Goal: Information Seeking & Learning: Understand process/instructions

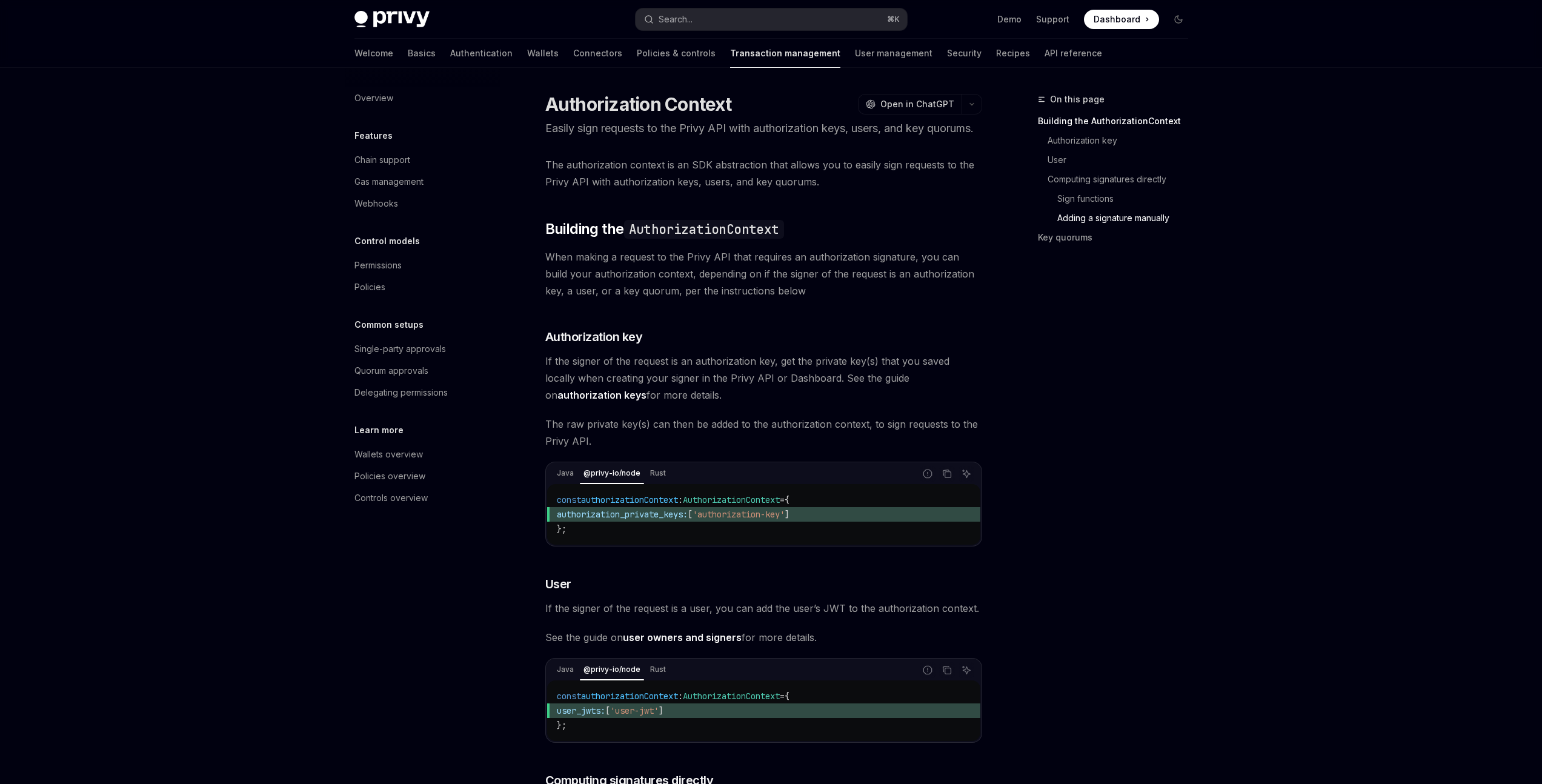
scroll to position [1626, 0]
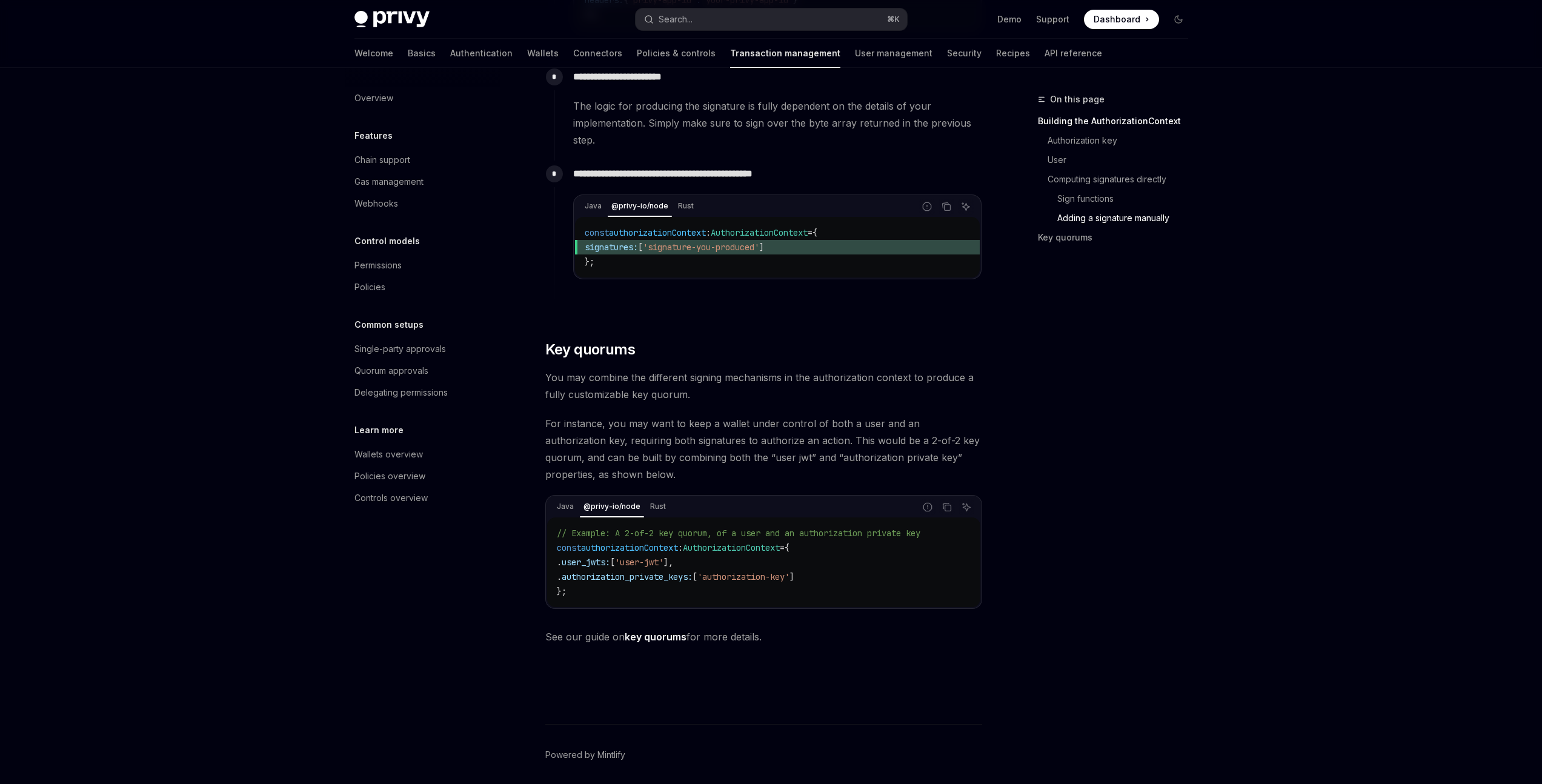
click at [615, 148] on span "The logic for producing the signature is fully dependent on the details of your…" at bounding box center [778, 123] width 409 height 51
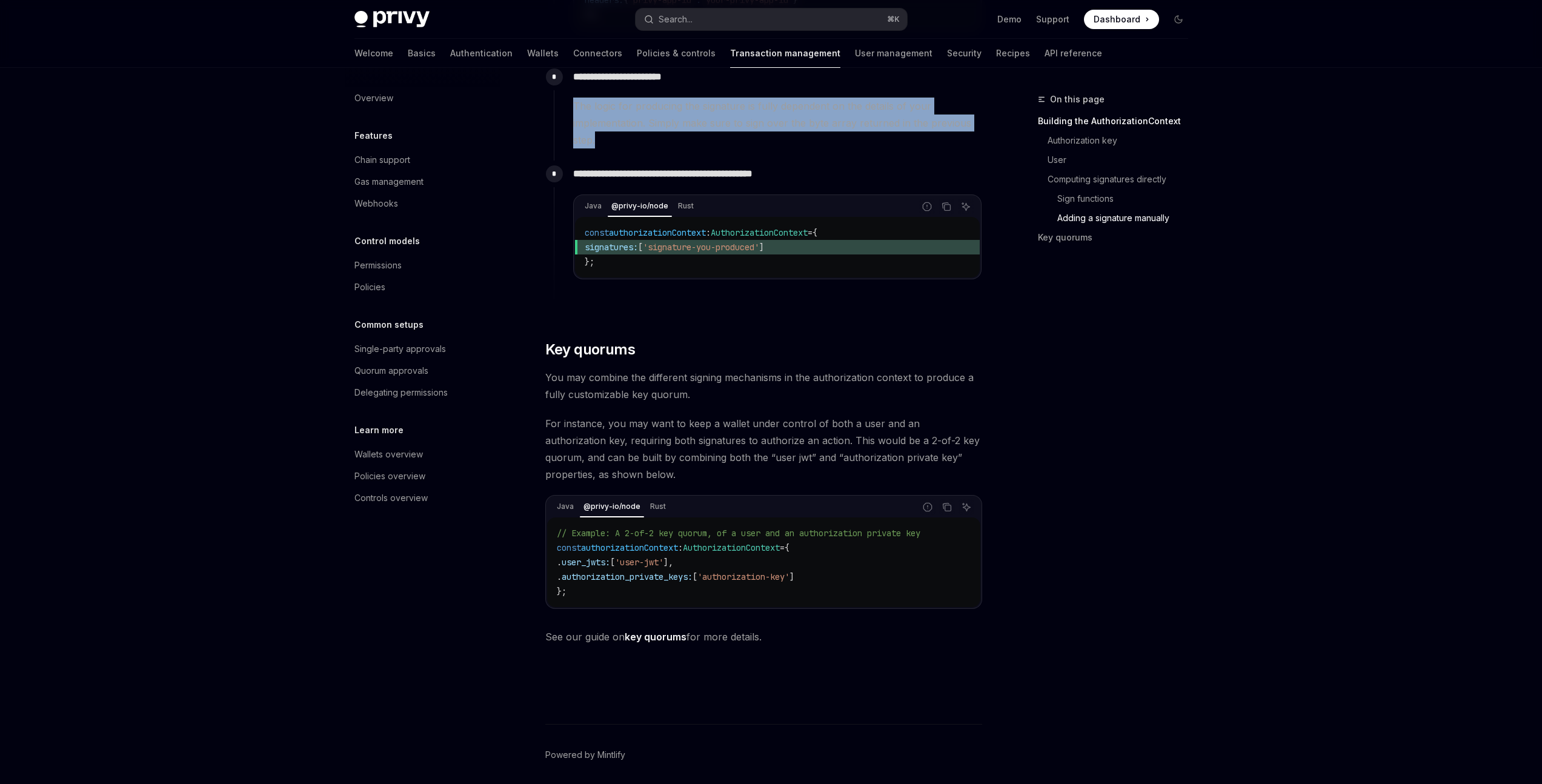
drag, startPoint x: 601, startPoint y: 161, endPoint x: 576, endPoint y: 130, distance: 39.8
click at [576, 130] on span "The logic for producing the signature is fully dependent on the details of your…" at bounding box center [778, 123] width 409 height 51
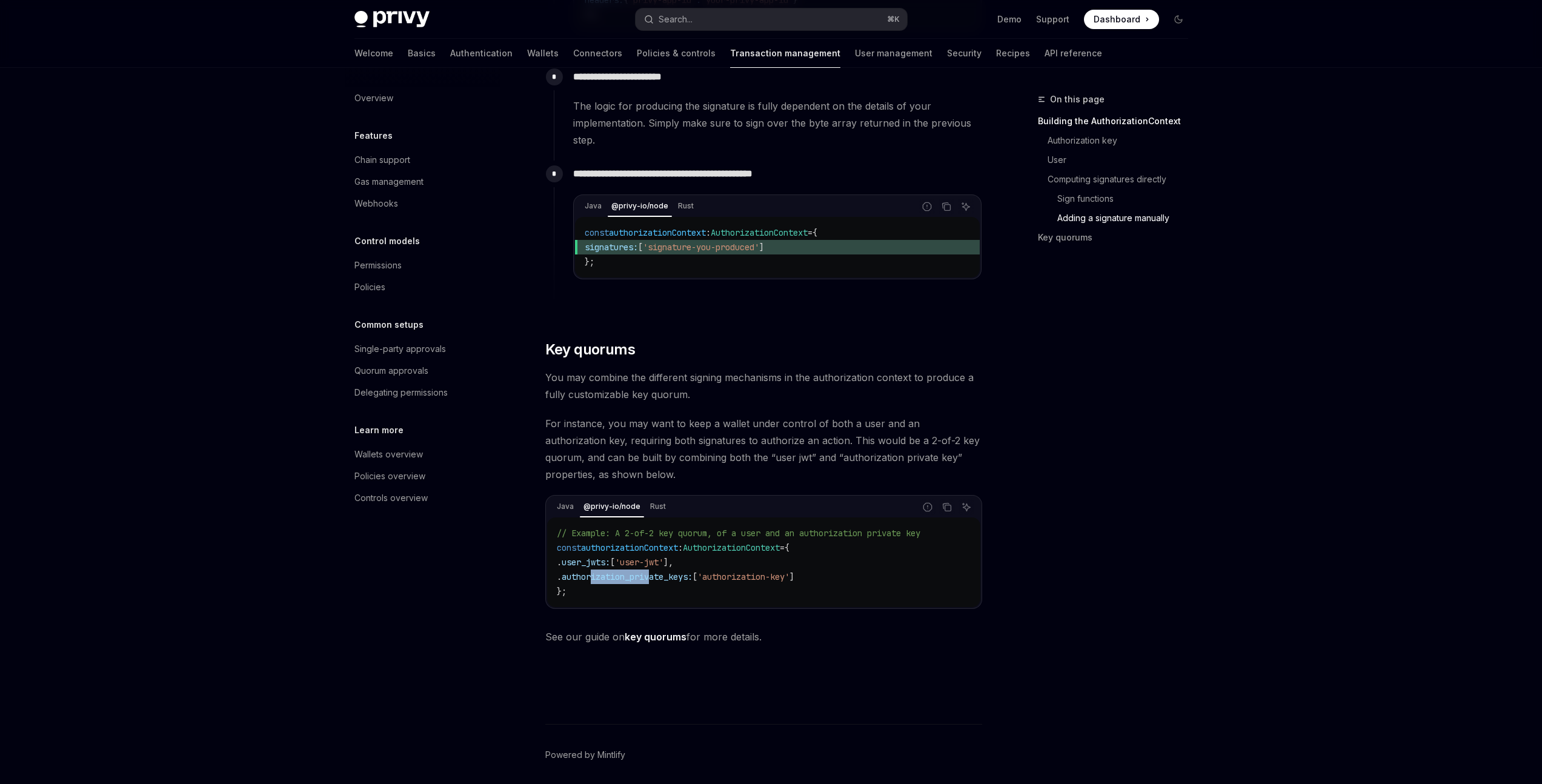
drag, startPoint x: 612, startPoint y: 597, endPoint x: 676, endPoint y: 599, distance: 64.0
click at [676, 582] on span "authorization_private_keys:" at bounding box center [627, 577] width 131 height 11
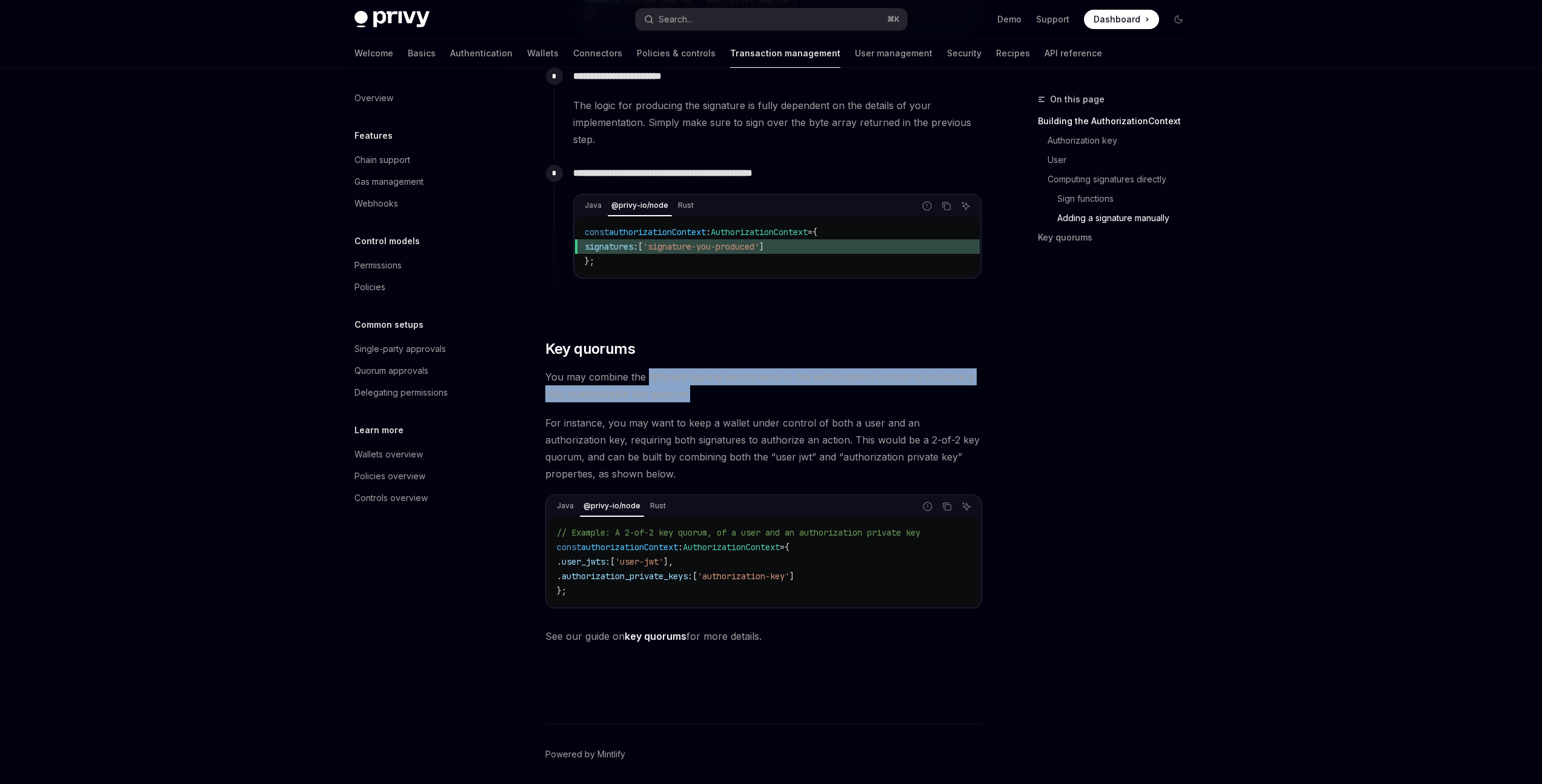
drag, startPoint x: 648, startPoint y: 397, endPoint x: 840, endPoint y: 410, distance: 192.4
click at [840, 402] on span "You may combine the different signing mechanisms in the authorization context t…" at bounding box center [763, 385] width 437 height 34
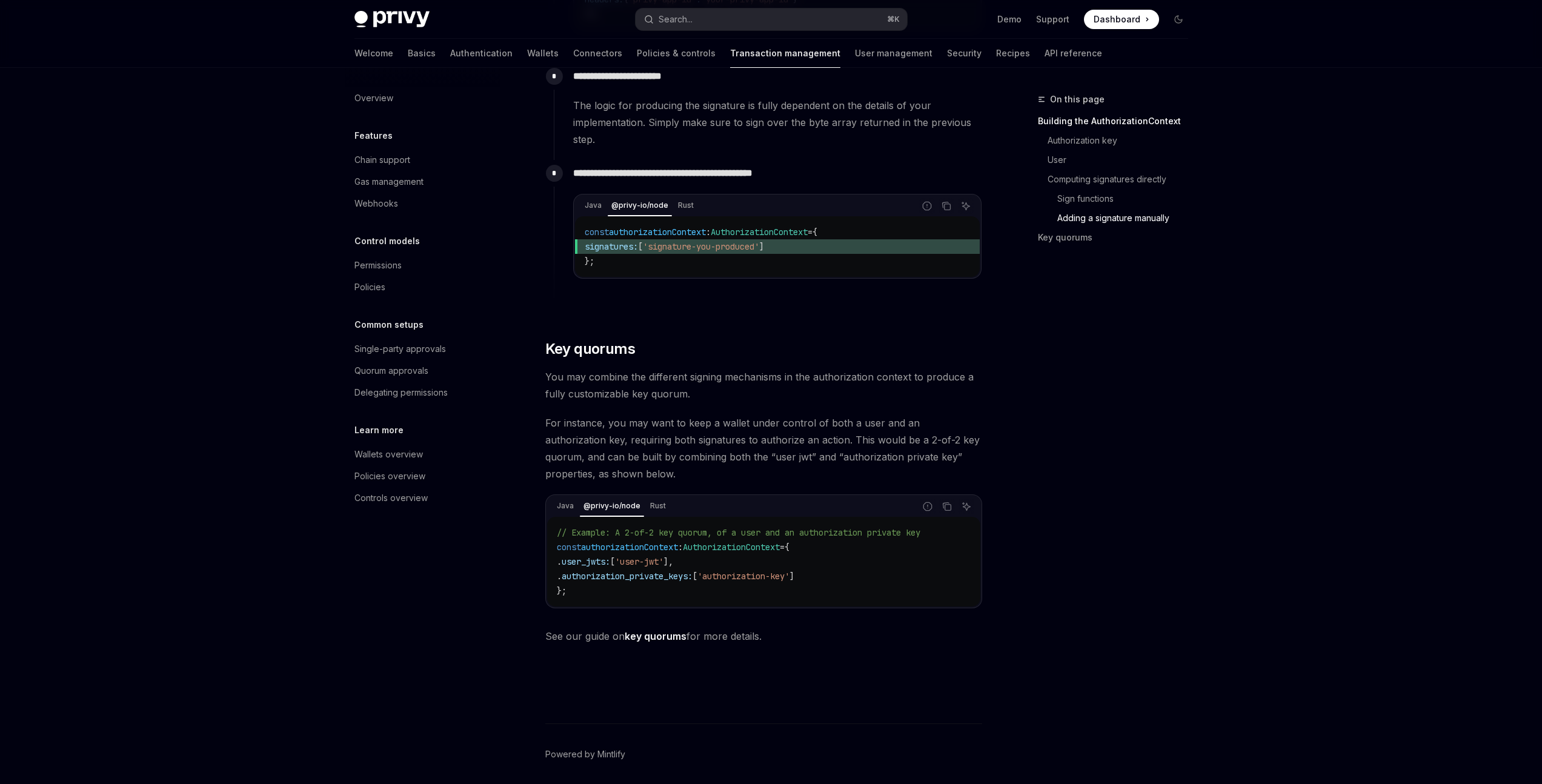
click at [730, 444] on span "For instance, you may want to keep a wallet under control of both a user and an…" at bounding box center [763, 448] width 437 height 68
drag, startPoint x: 646, startPoint y: 478, endPoint x: 701, endPoint y: 479, distance: 55.0
click at [701, 479] on span "For instance, you may want to keep a wallet under control of both a user and an…" at bounding box center [763, 448] width 437 height 68
drag, startPoint x: 735, startPoint y: 479, endPoint x: 825, endPoint y: 479, distance: 90.0
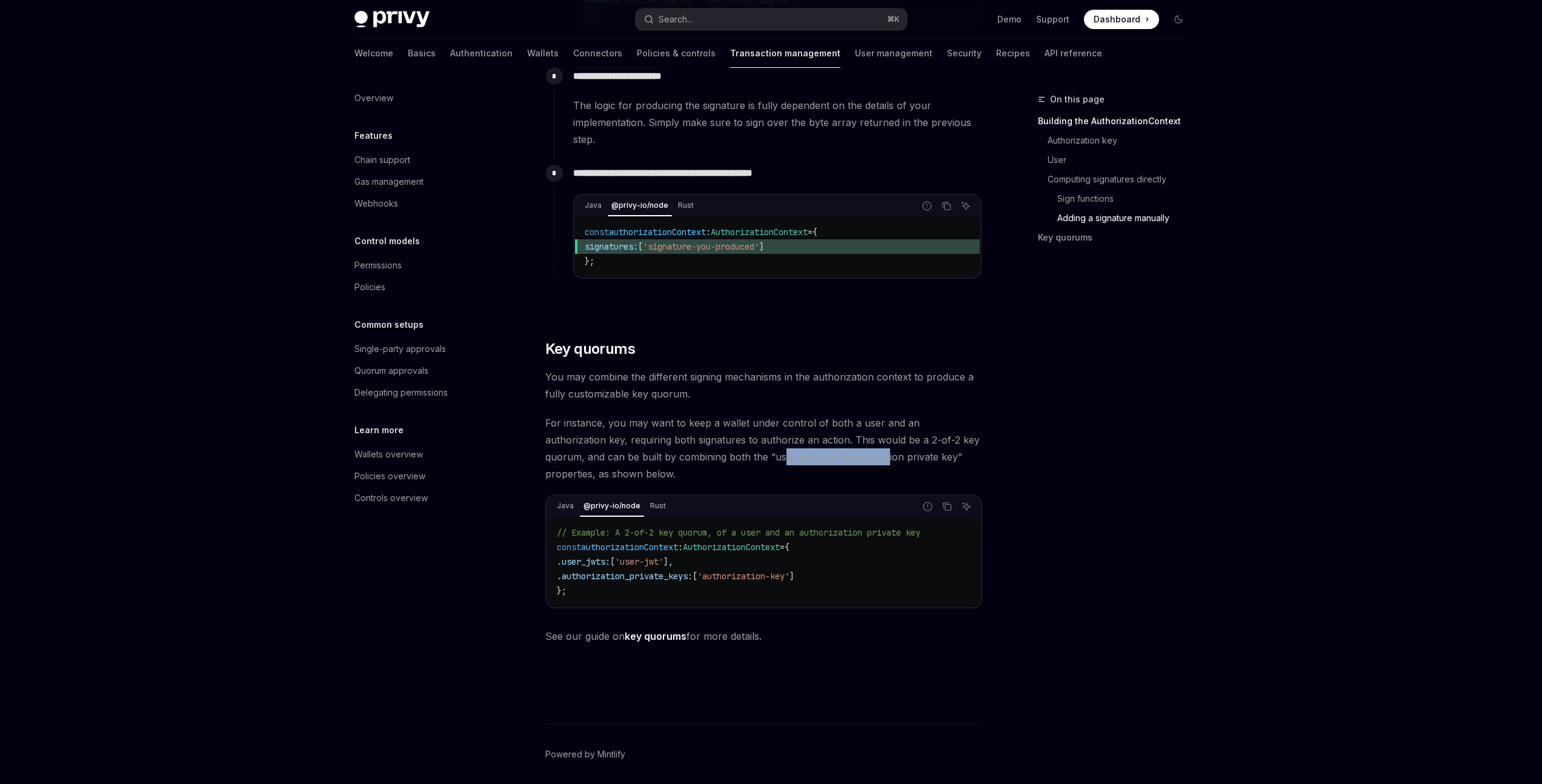
click at [825, 479] on span "For instance, you may want to keep a wallet under control of both a user and an…" at bounding box center [763, 448] width 437 height 68
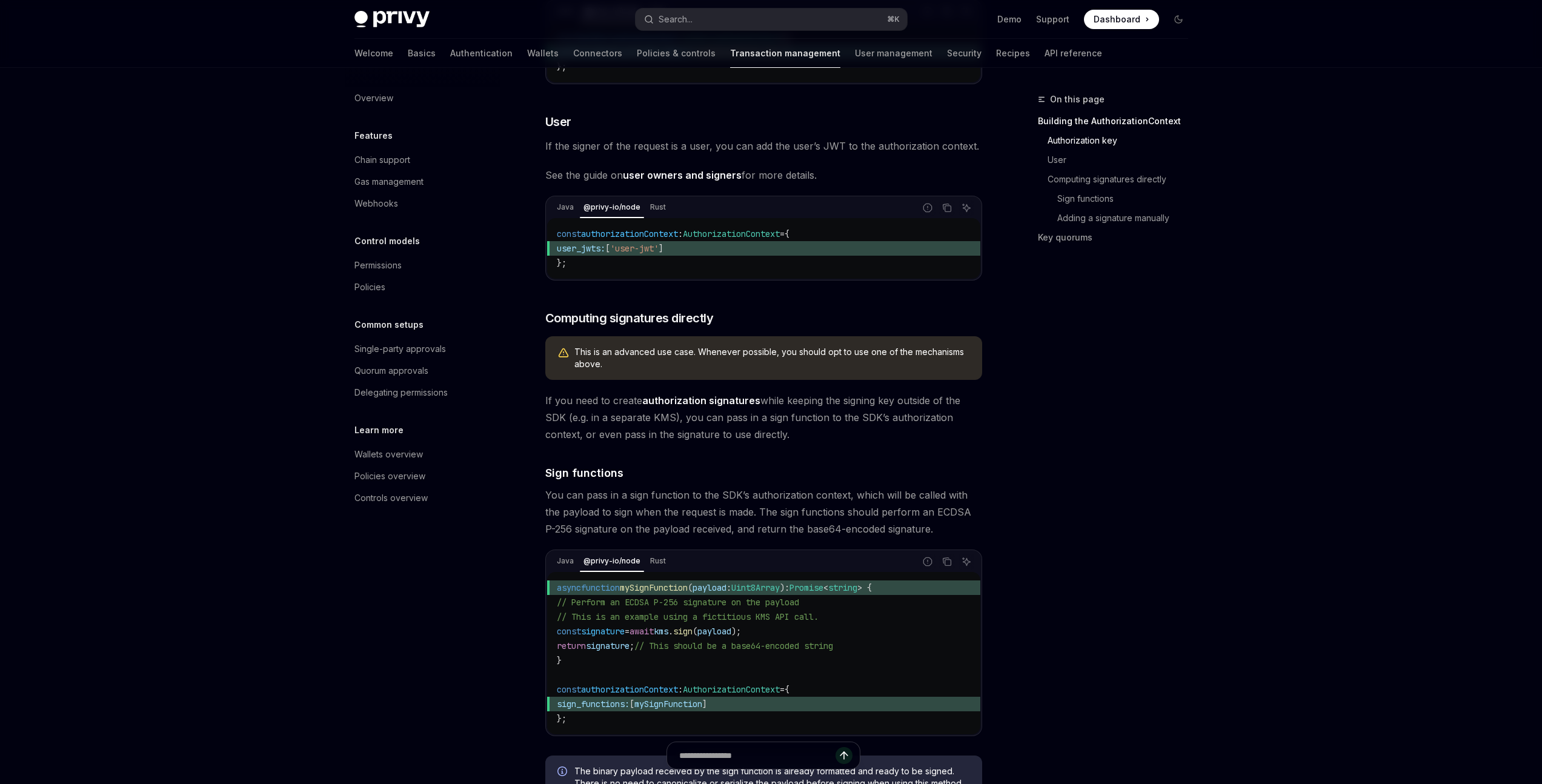
scroll to position [495, 0]
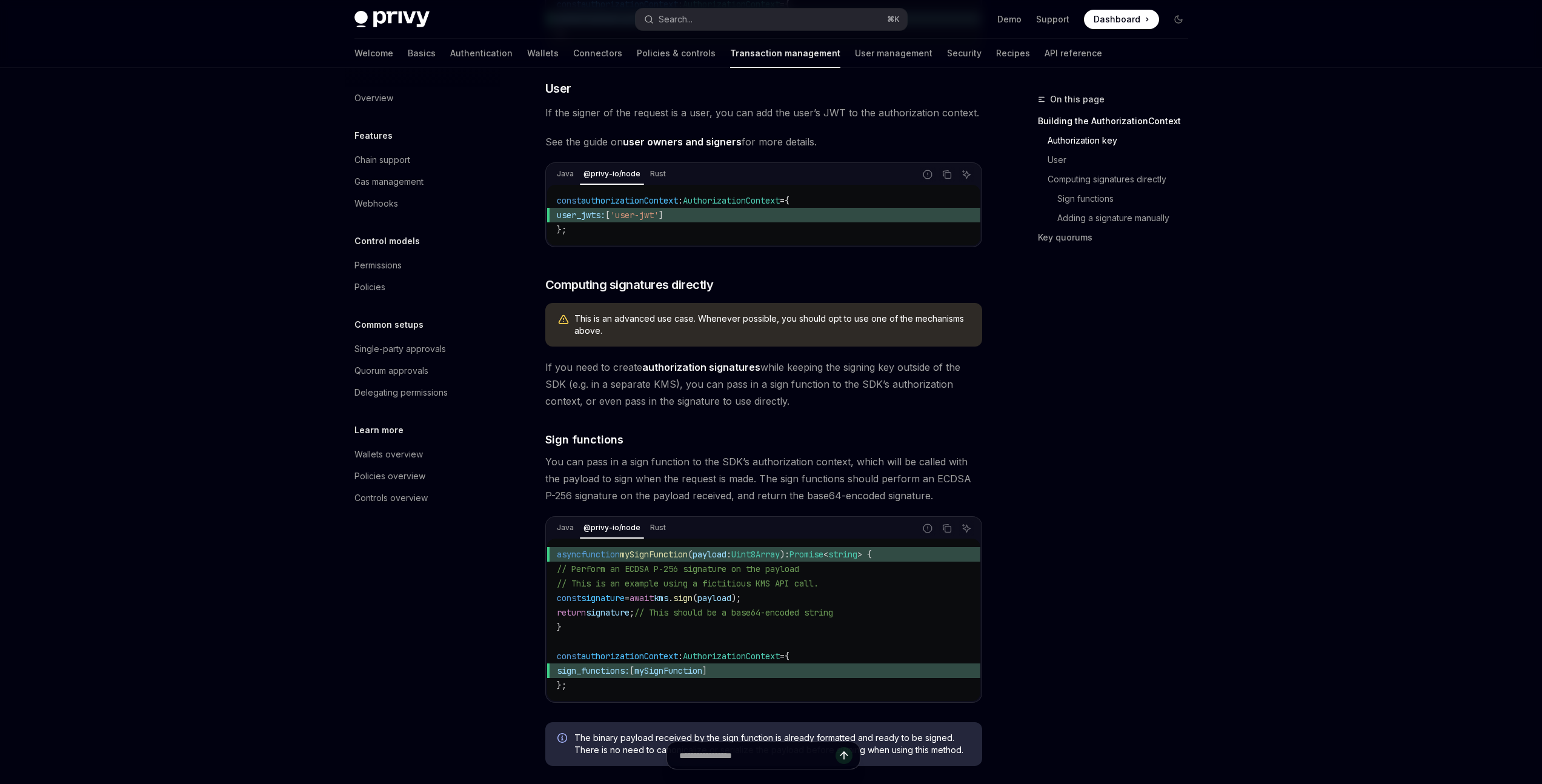
drag, startPoint x: 788, startPoint y: 384, endPoint x: 832, endPoint y: 405, distance: 48.8
click at [832, 405] on span "If you need to create authorization signatures while keeping the signing key ou…" at bounding box center [763, 384] width 437 height 51
drag, startPoint x: 779, startPoint y: 417, endPoint x: 782, endPoint y: 392, distance: 25.2
click at [782, 392] on span "If you need to create authorization signatures while keeping the signing key ou…" at bounding box center [763, 384] width 437 height 51
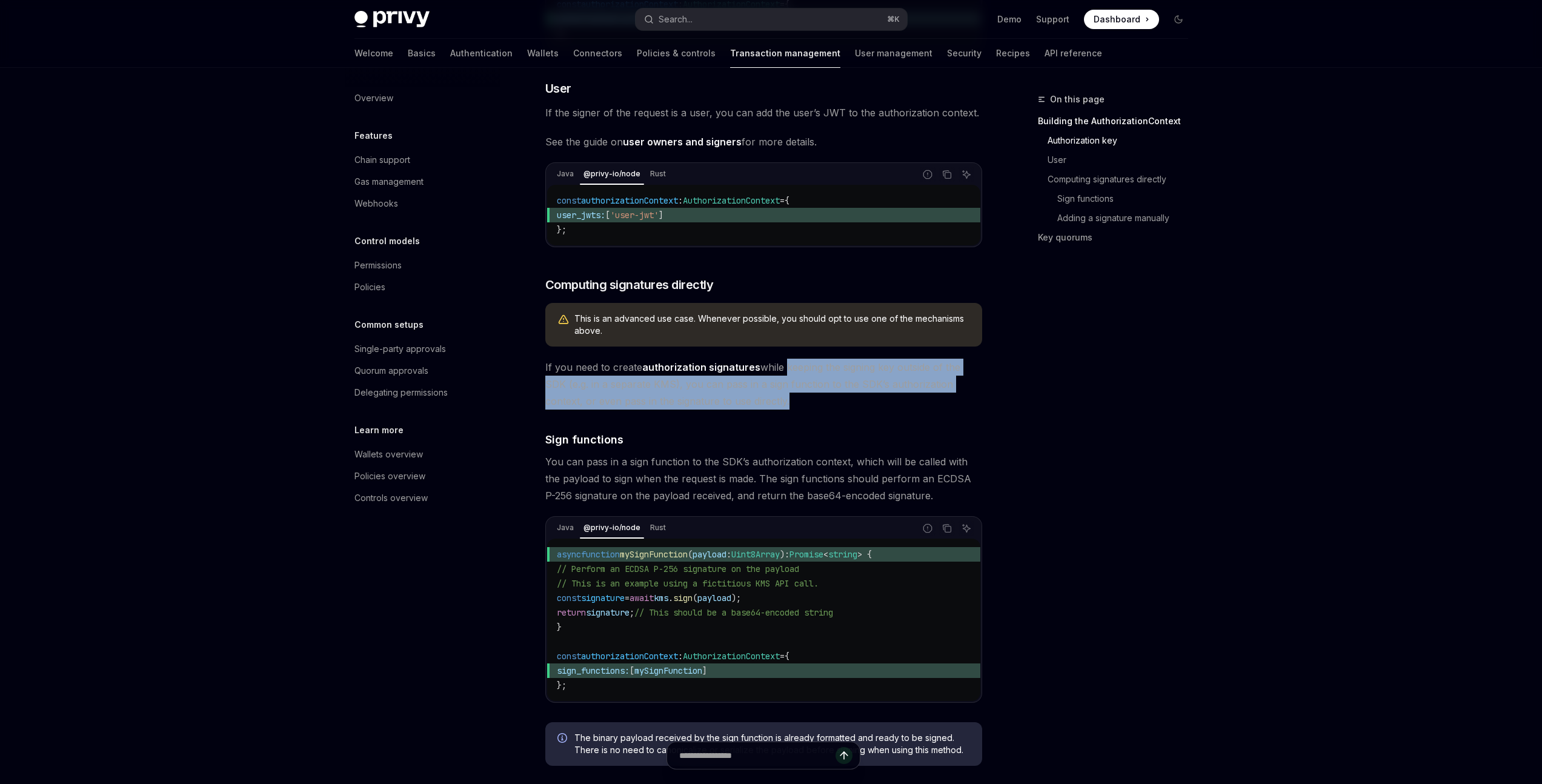
drag, startPoint x: 785, startPoint y: 419, endPoint x: 784, endPoint y: 386, distance: 33.0
click at [784, 386] on span "If you need to create authorization signatures while keeping the signing key ou…" at bounding box center [763, 384] width 437 height 51
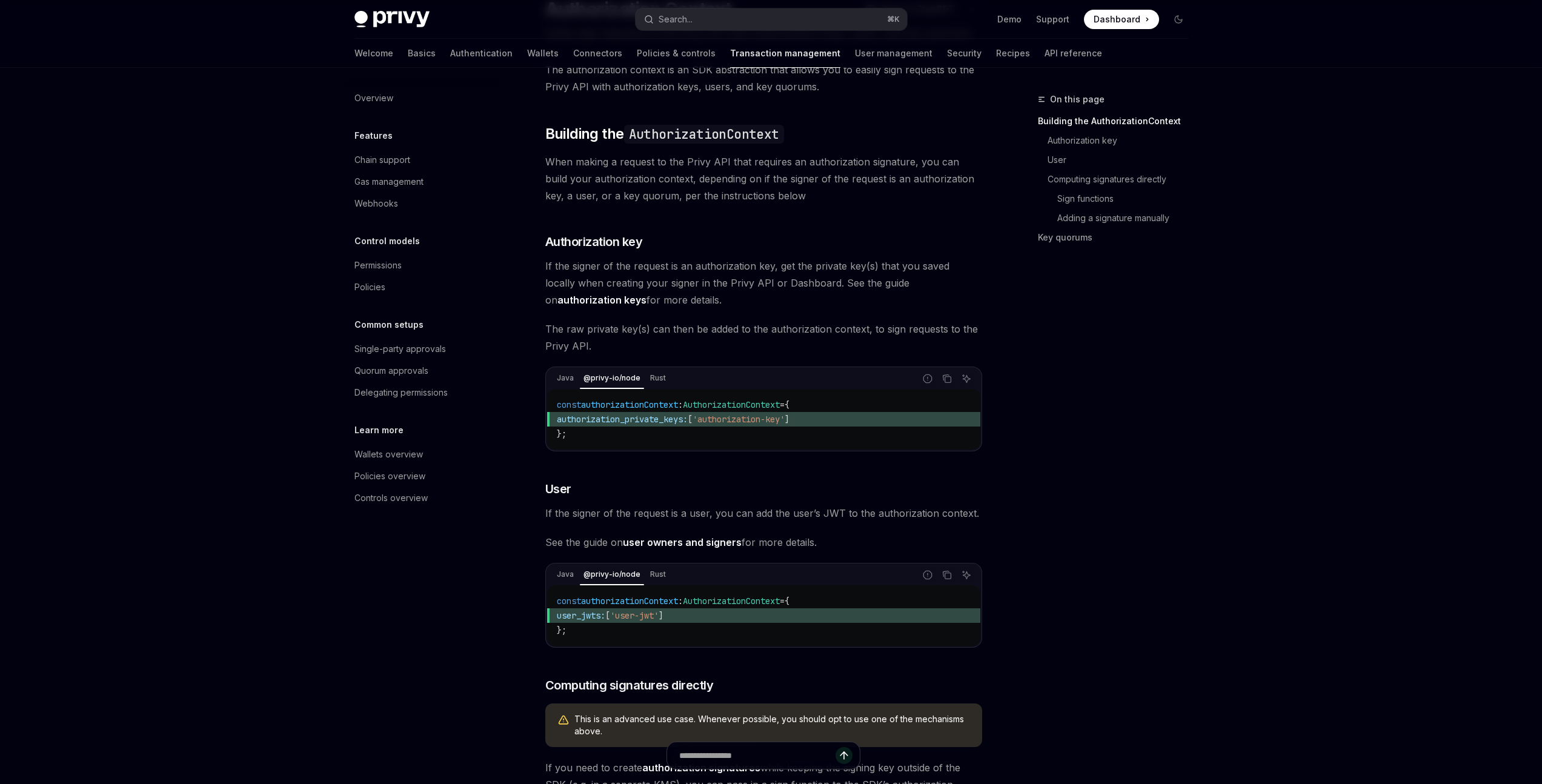
scroll to position [0, 0]
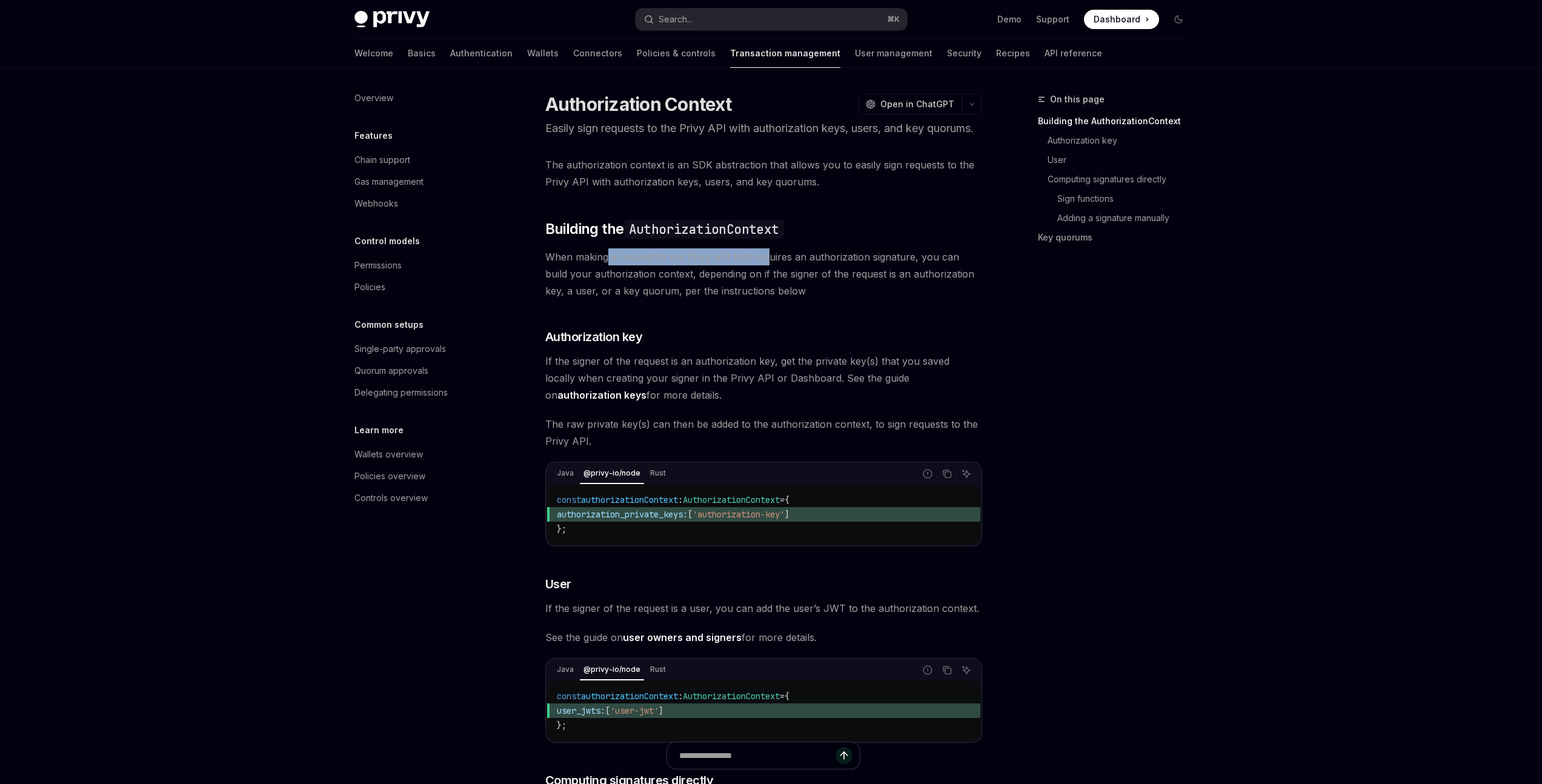
drag, startPoint x: 608, startPoint y: 275, endPoint x: 764, endPoint y: 279, distance: 156.1
click at [764, 279] on span "When making a request to the Privy API that requires an authorization signature…" at bounding box center [763, 274] width 437 height 51
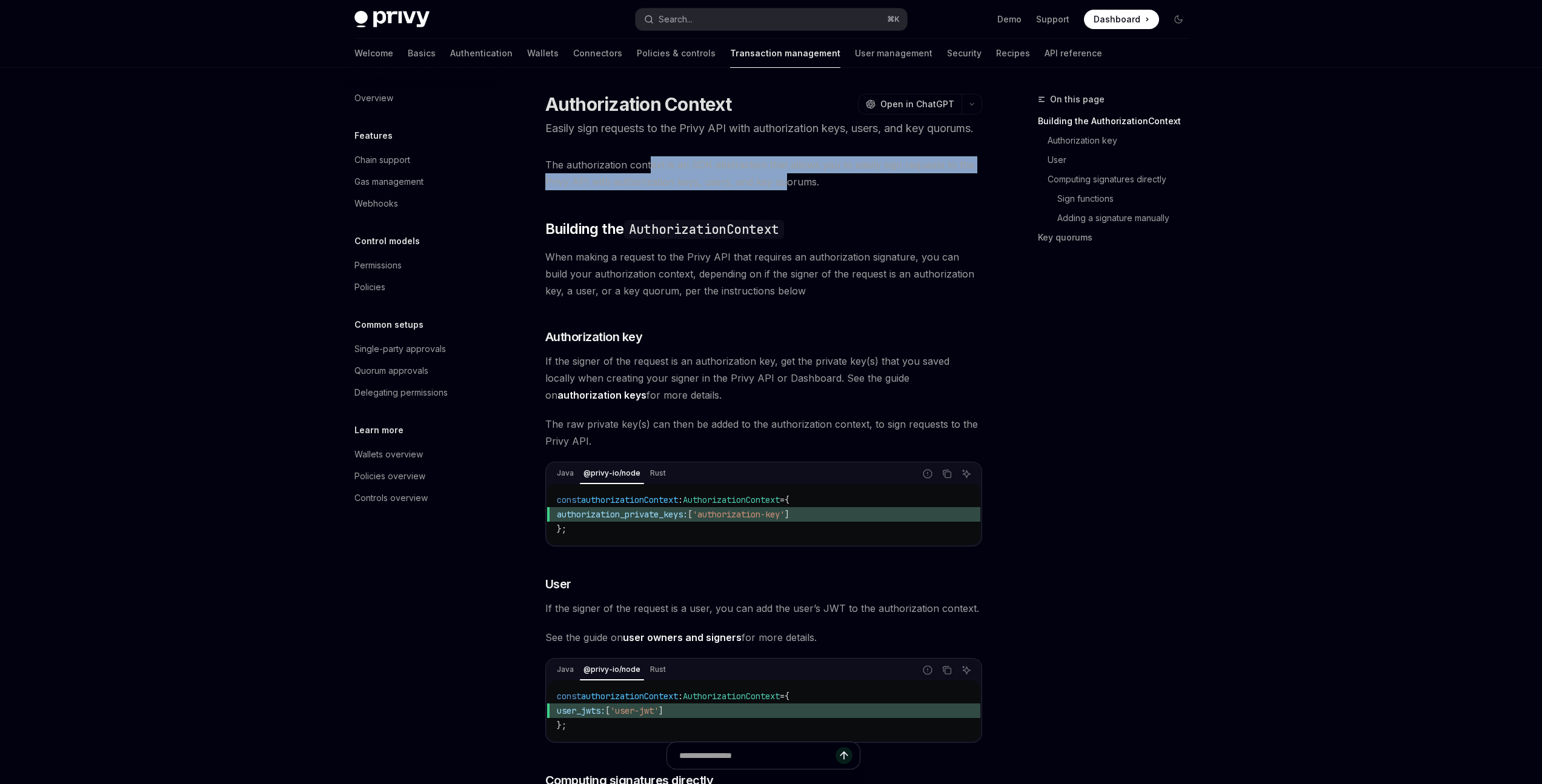
drag, startPoint x: 649, startPoint y: 181, endPoint x: 783, endPoint y: 199, distance: 135.2
click at [783, 190] on span "The authorization context is an SDK abstraction that allows you to easily sign …" at bounding box center [763, 173] width 437 height 34
drag, startPoint x: 767, startPoint y: 195, endPoint x: 646, endPoint y: 179, distance: 122.1
click at [646, 179] on span "The authorization context is an SDK abstraction that allows you to easily sign …" at bounding box center [763, 173] width 437 height 34
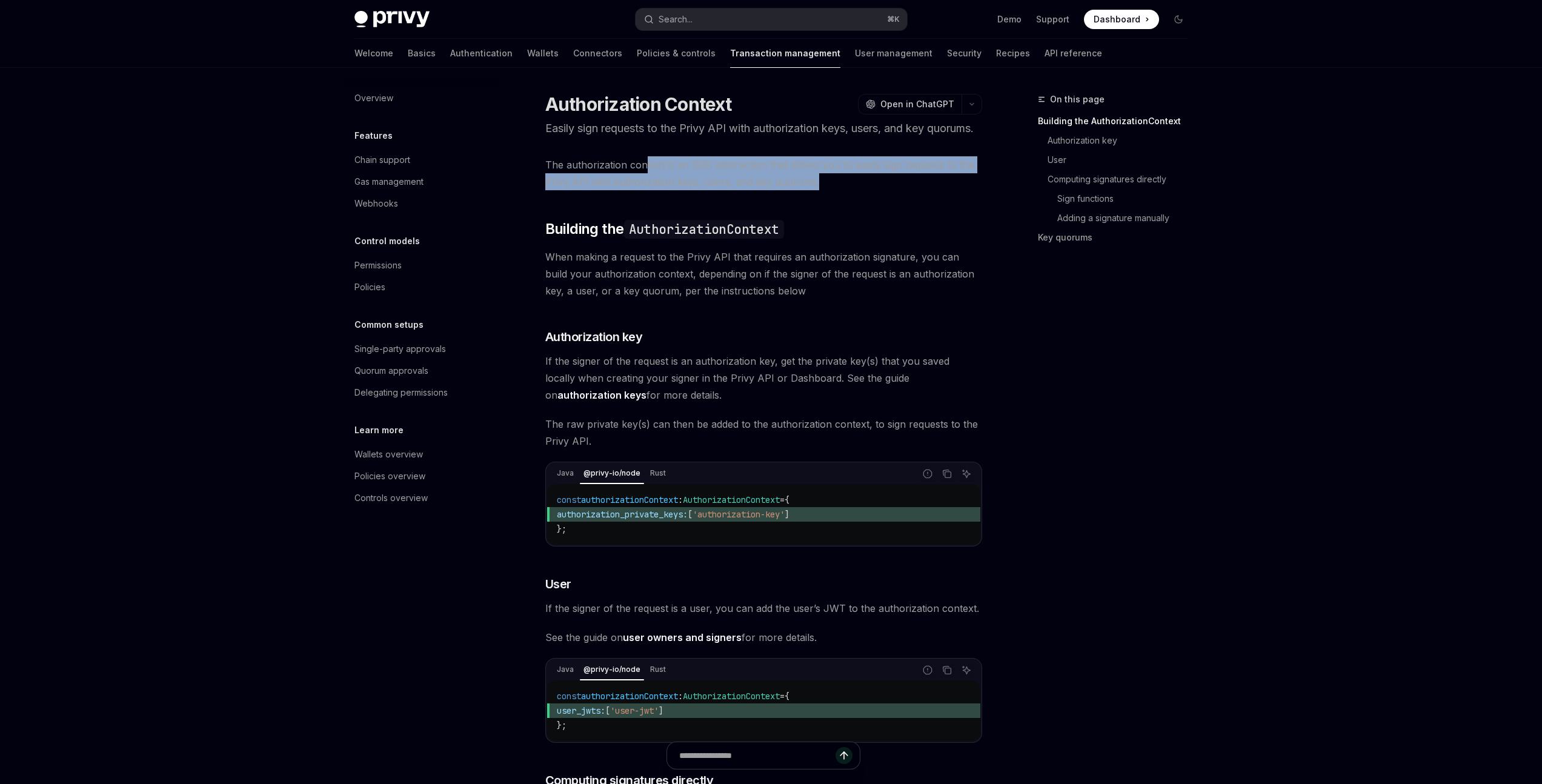
click at [646, 179] on span "The authorization context is an SDK abstraction that allows you to easily sign …" at bounding box center [763, 173] width 437 height 34
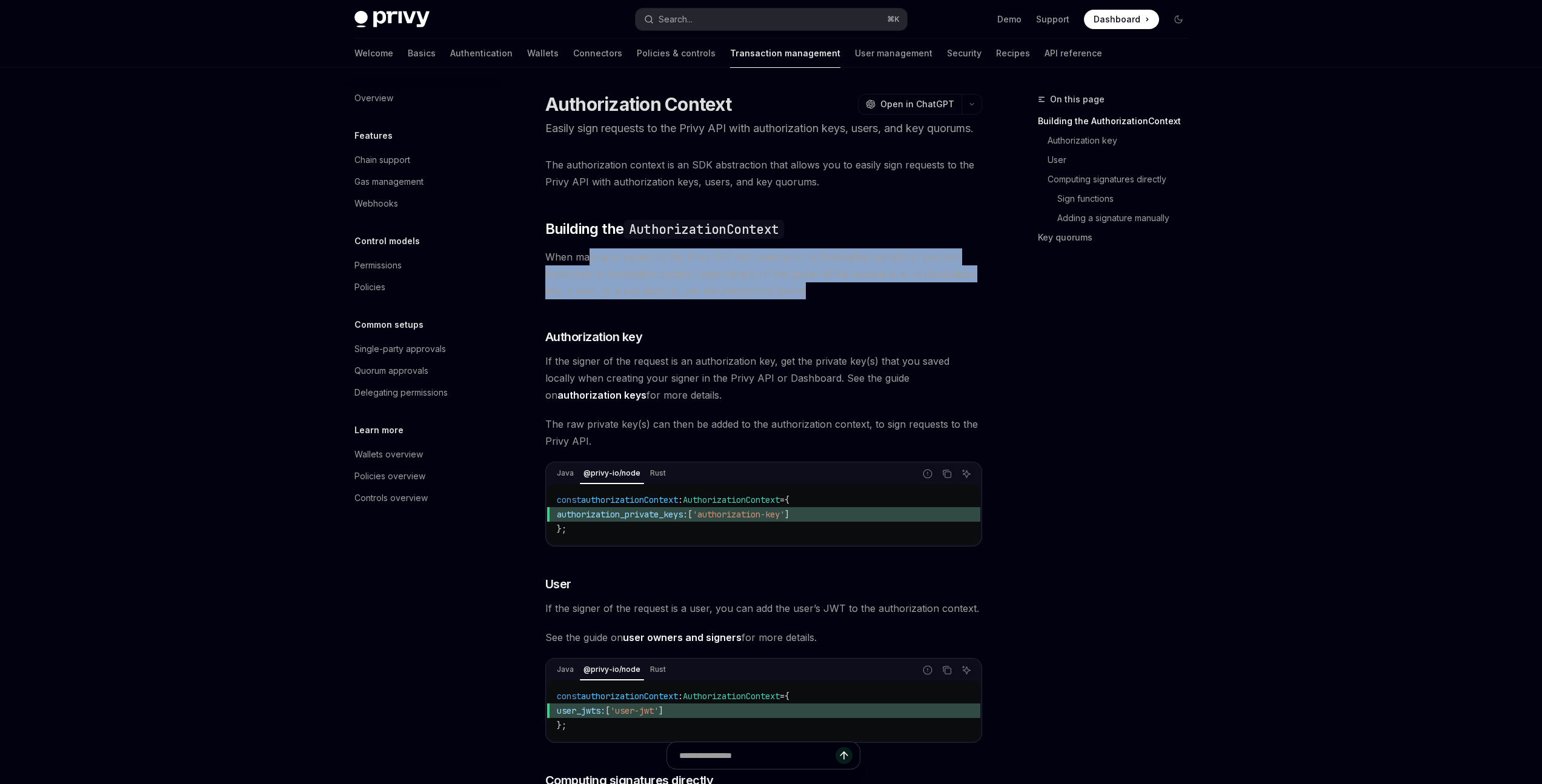
drag, startPoint x: 602, startPoint y: 274, endPoint x: 769, endPoint y: 307, distance: 170.2
click at [769, 299] on span "When making a request to the Privy API that requires an authorization signature…" at bounding box center [763, 274] width 437 height 51
drag, startPoint x: 769, startPoint y: 310, endPoint x: 753, endPoint y: 287, distance: 28.0
click at [753, 287] on span "When making a request to the Privy API that requires an authorization signature…" at bounding box center [763, 274] width 437 height 51
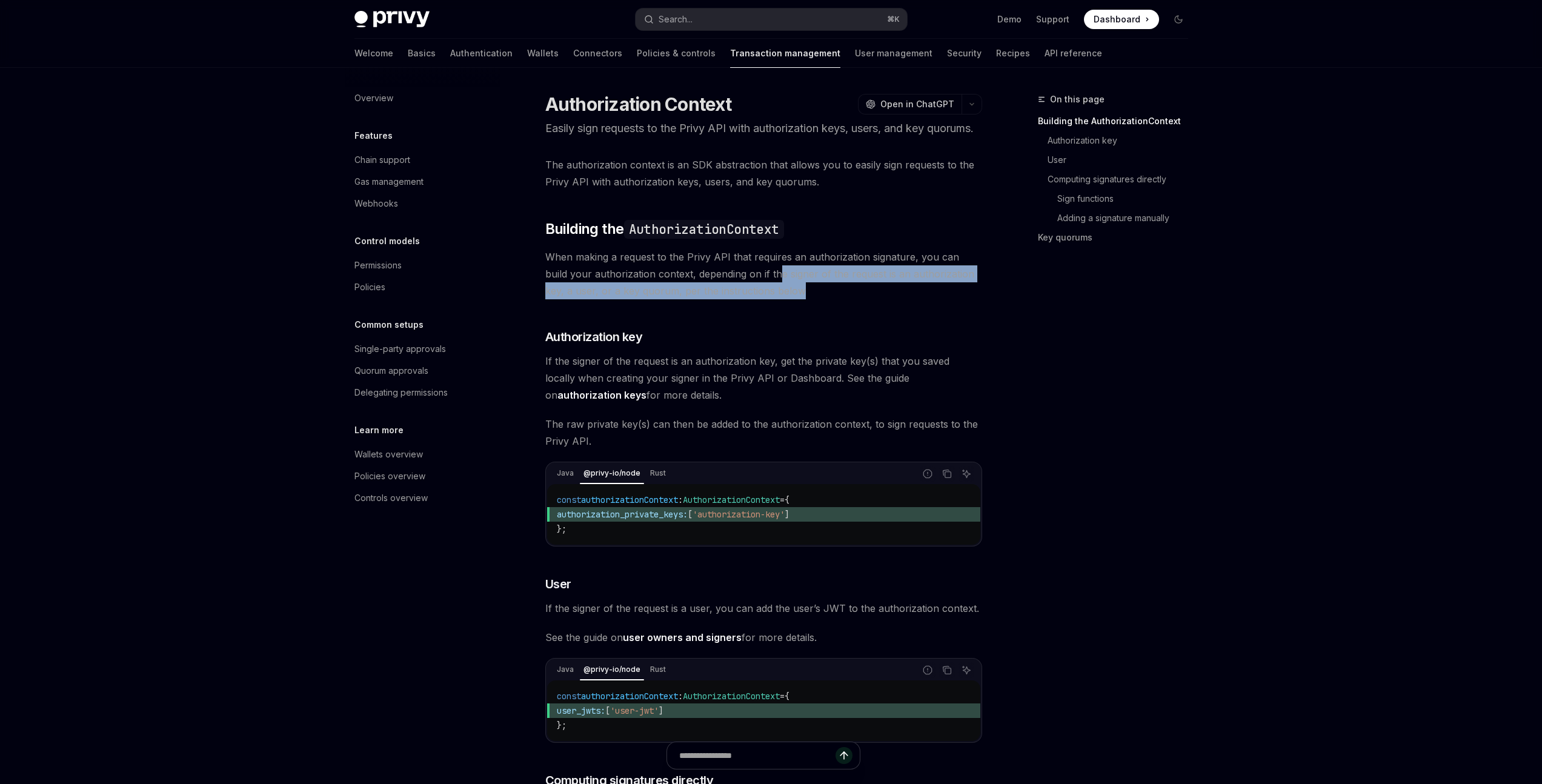
click at [753, 287] on span "When making a request to the Privy API that requires an authorization signature…" at bounding box center [763, 274] width 437 height 51
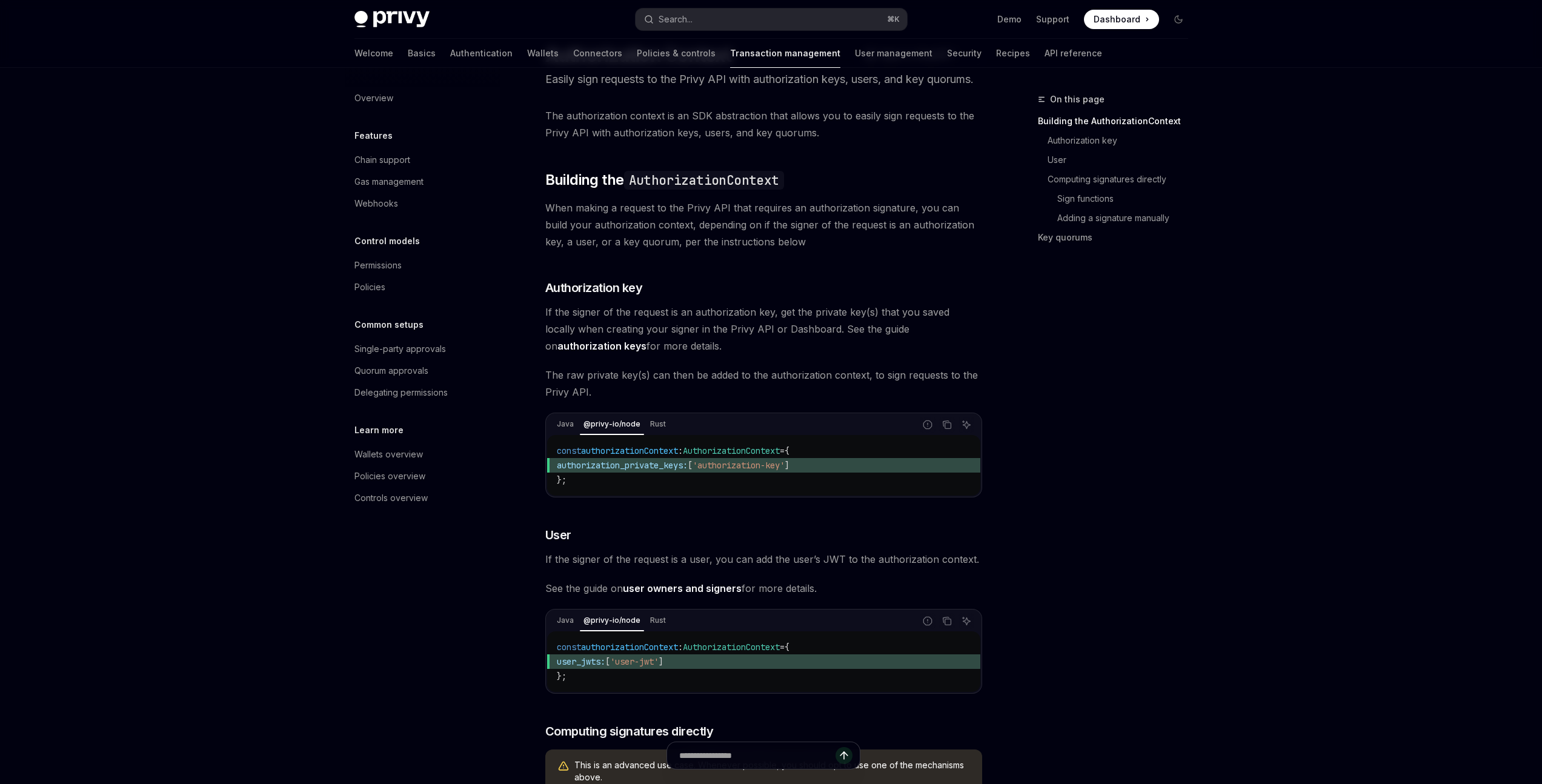
scroll to position [168, 0]
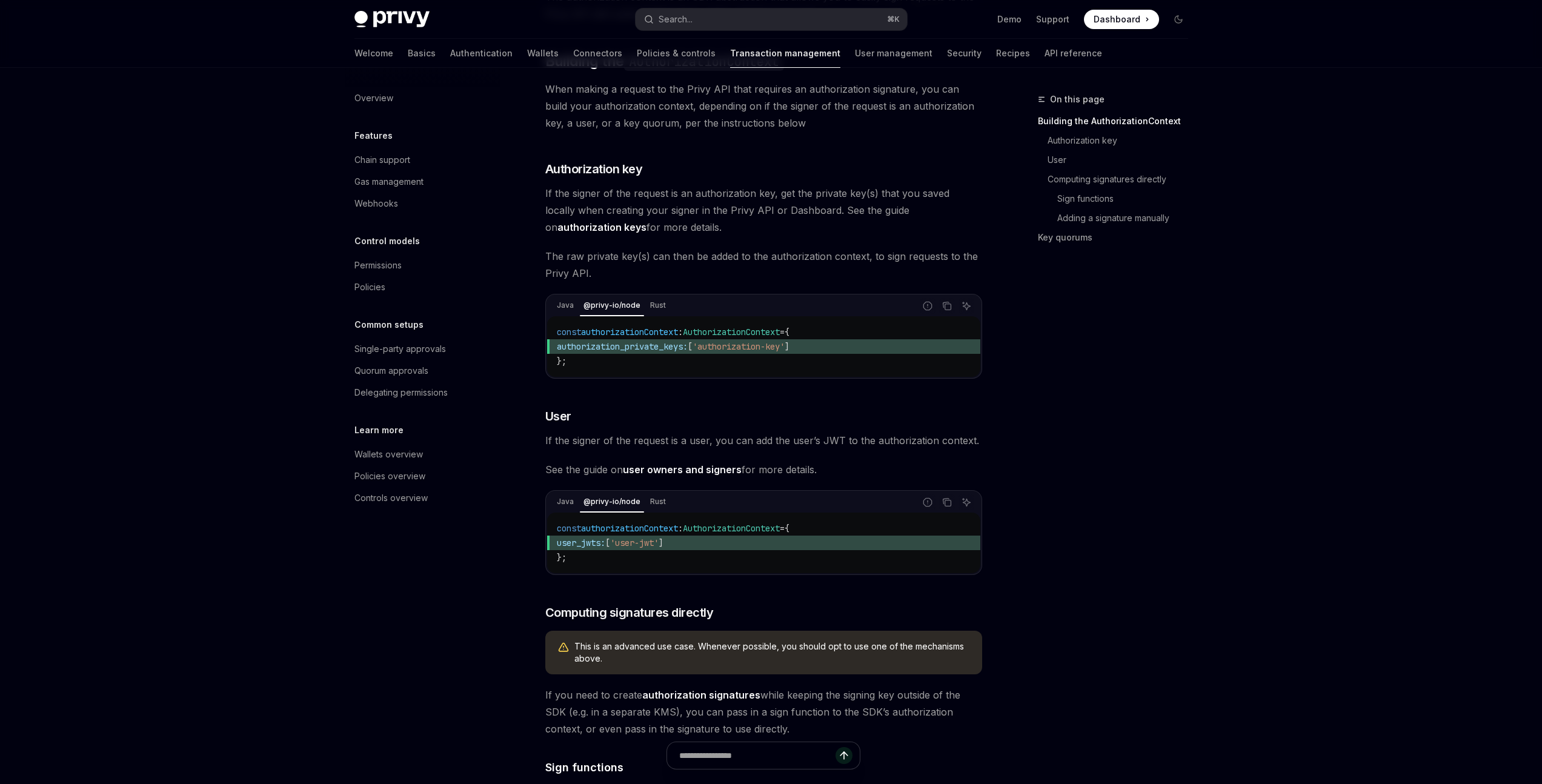
drag, startPoint x: 869, startPoint y: 223, endPoint x: 903, endPoint y: 227, distance: 34.2
click at [874, 224] on span "If the signer of the request is an authorization key, get the private key(s) th…" at bounding box center [763, 210] width 437 height 51
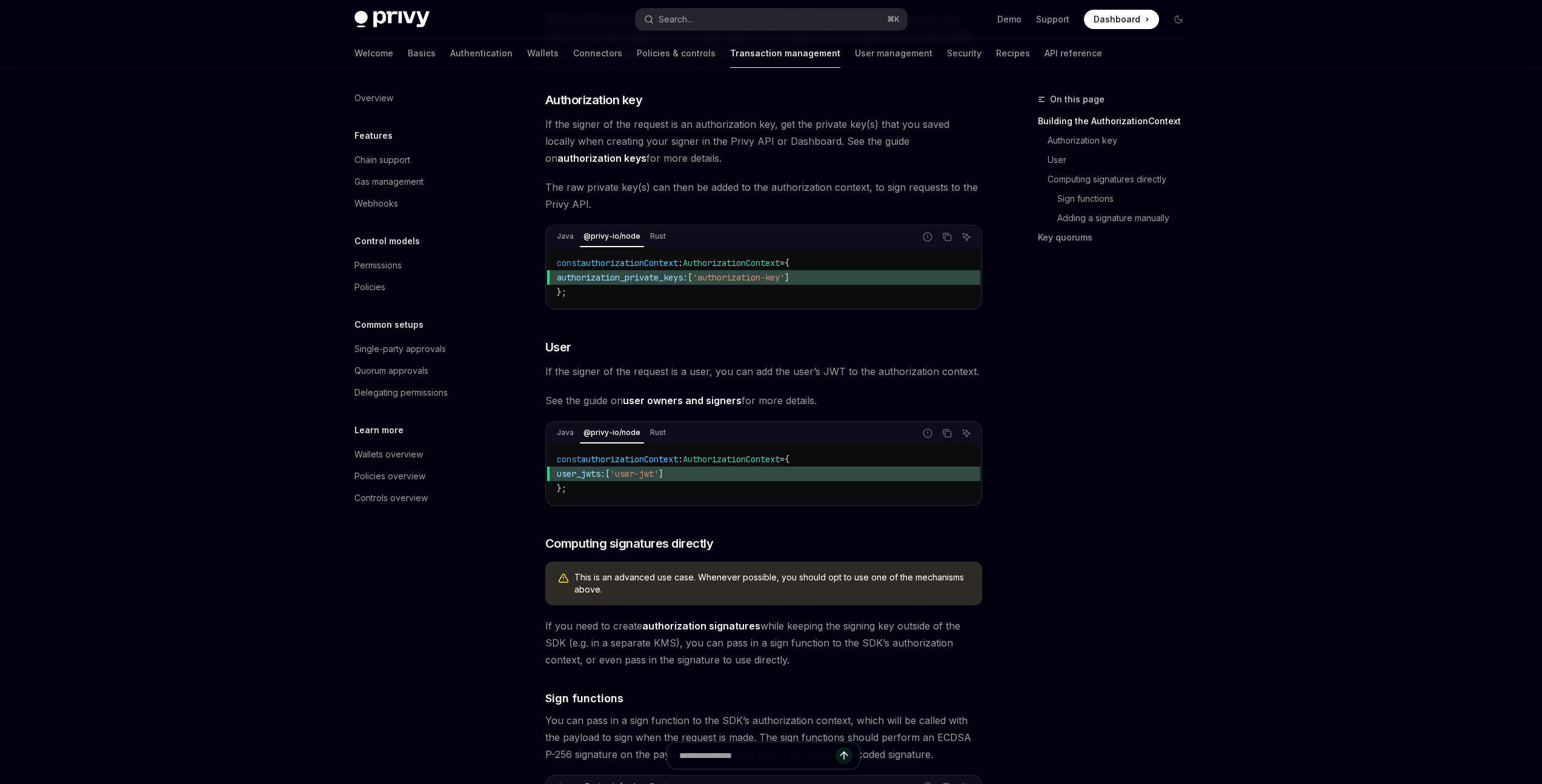
scroll to position [240, 0]
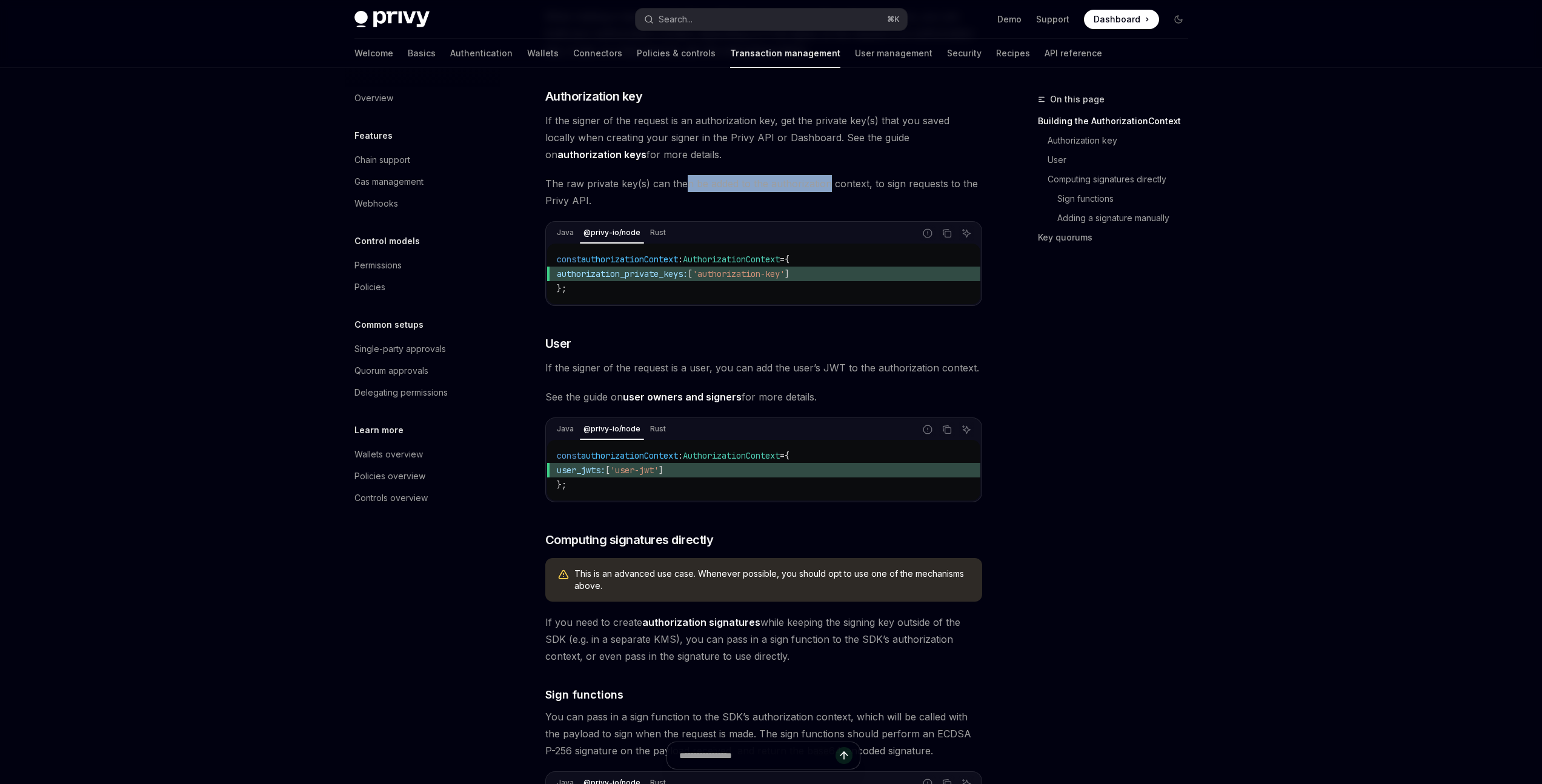
drag, startPoint x: 689, startPoint y: 200, endPoint x: 827, endPoint y: 200, distance: 138.0
click at [827, 200] on span "The raw private key(s) can then be added to the authorization context, to sign …" at bounding box center [763, 192] width 437 height 34
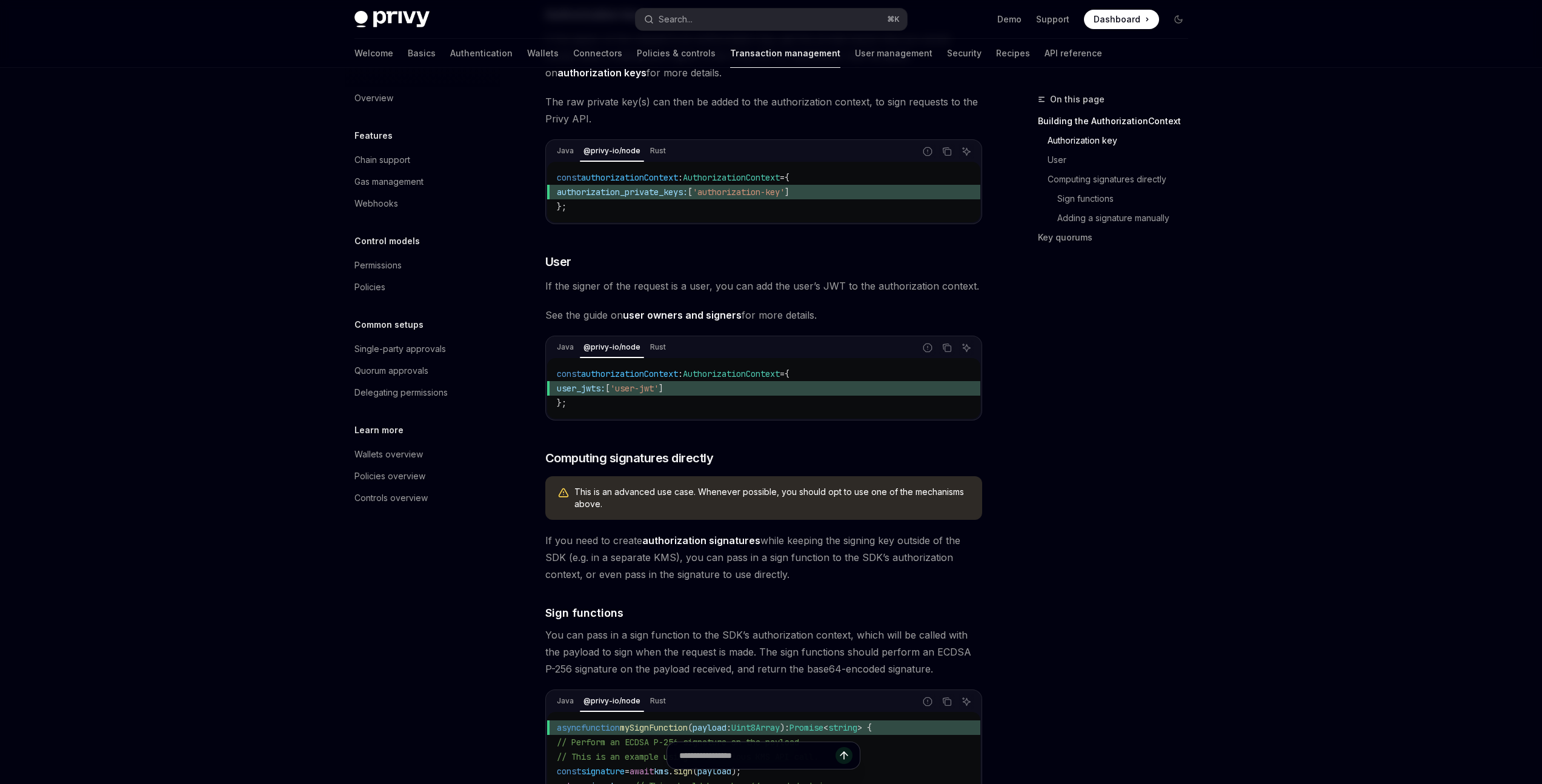
scroll to position [351, 0]
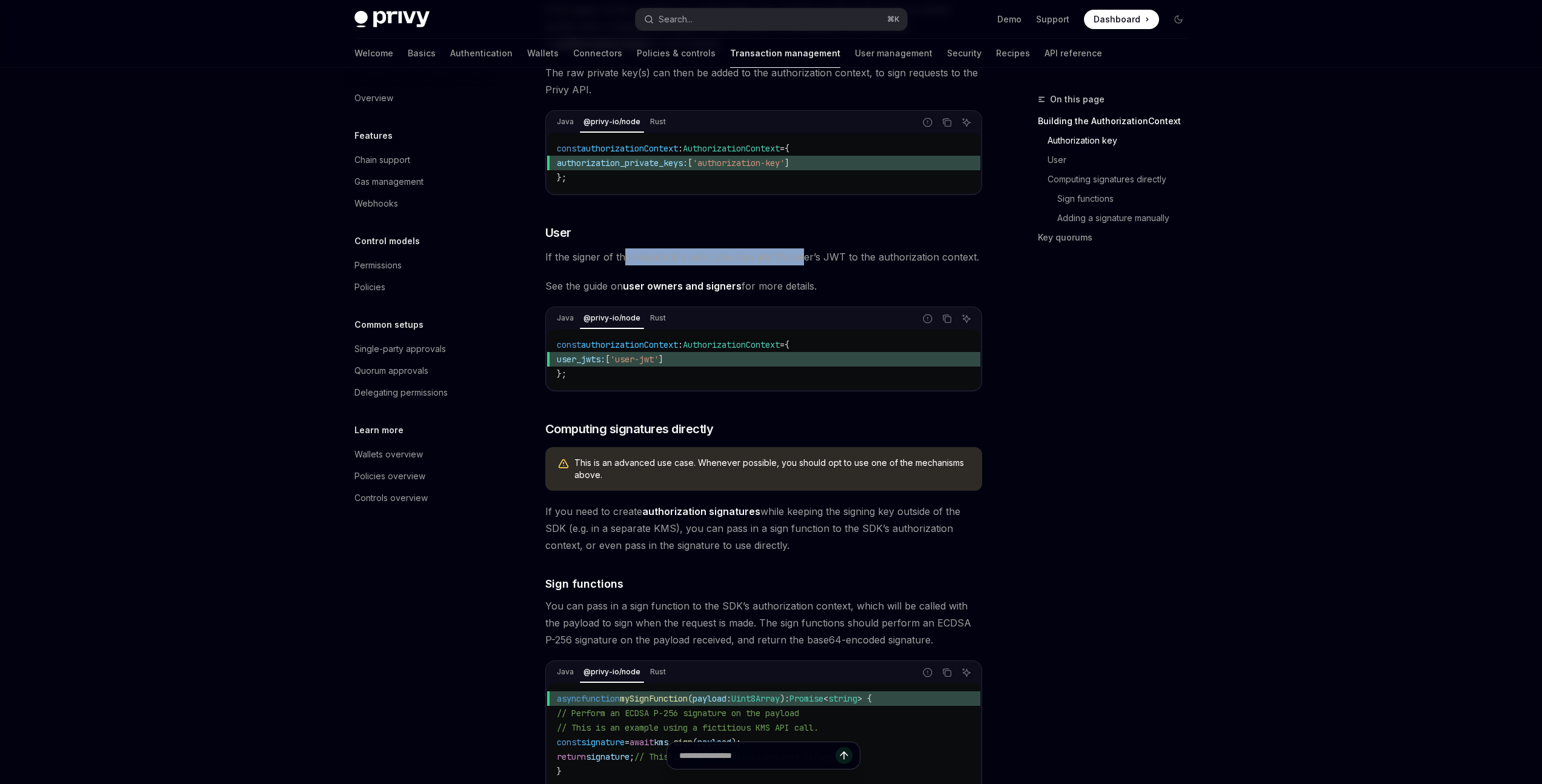
drag, startPoint x: 735, startPoint y: 277, endPoint x: 802, endPoint y: 276, distance: 67.0
click at [802, 265] on span "If the signer of the request is a user, you can add the user’s JWT to the autho…" at bounding box center [763, 256] width 437 height 17
click at [802, 265] on span "If the signer of the request is a user, you can add the user’s JWT to the autho…" at bounding box center [763, 256] width 437 height 17
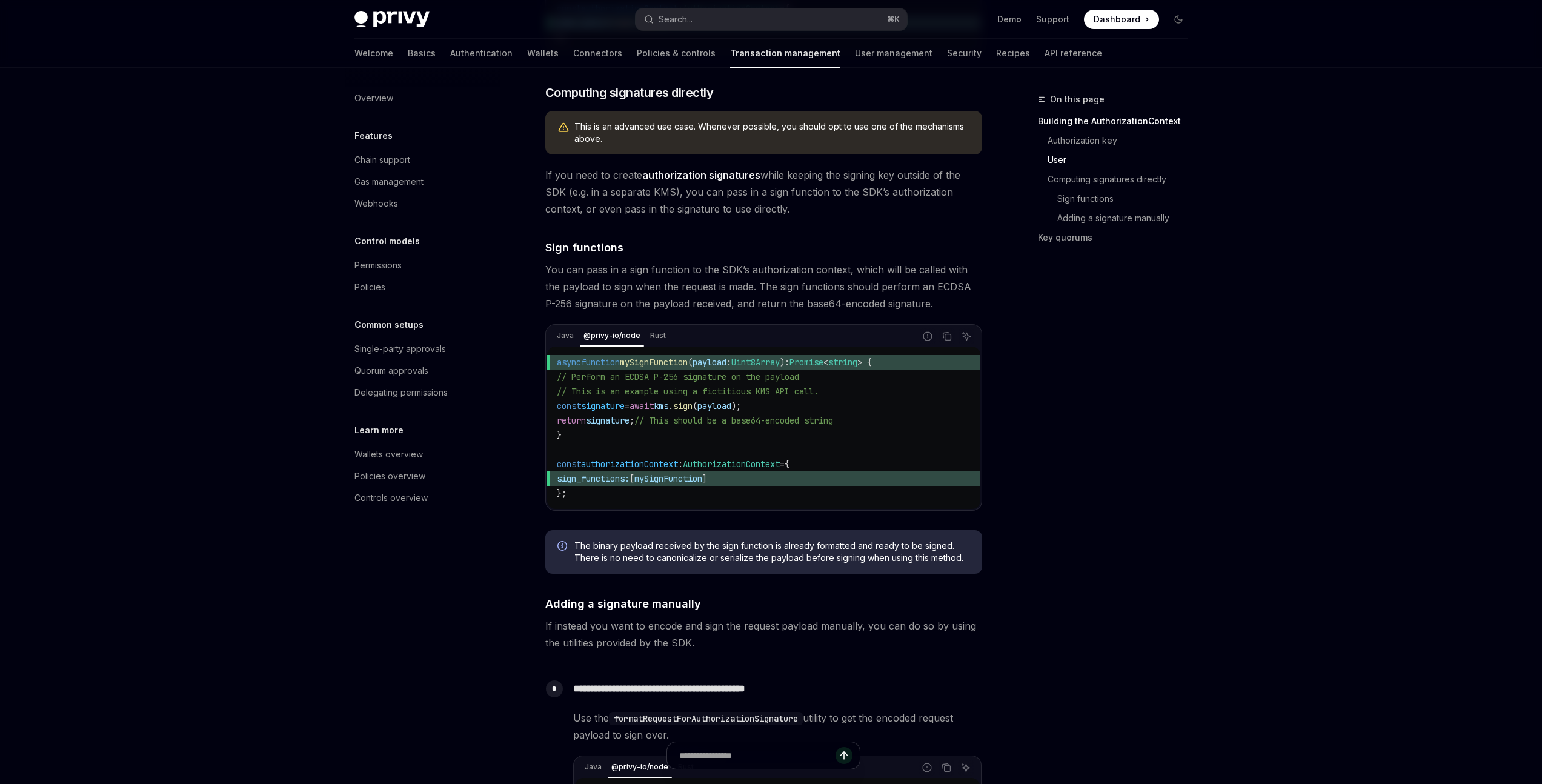
scroll to position [690, 0]
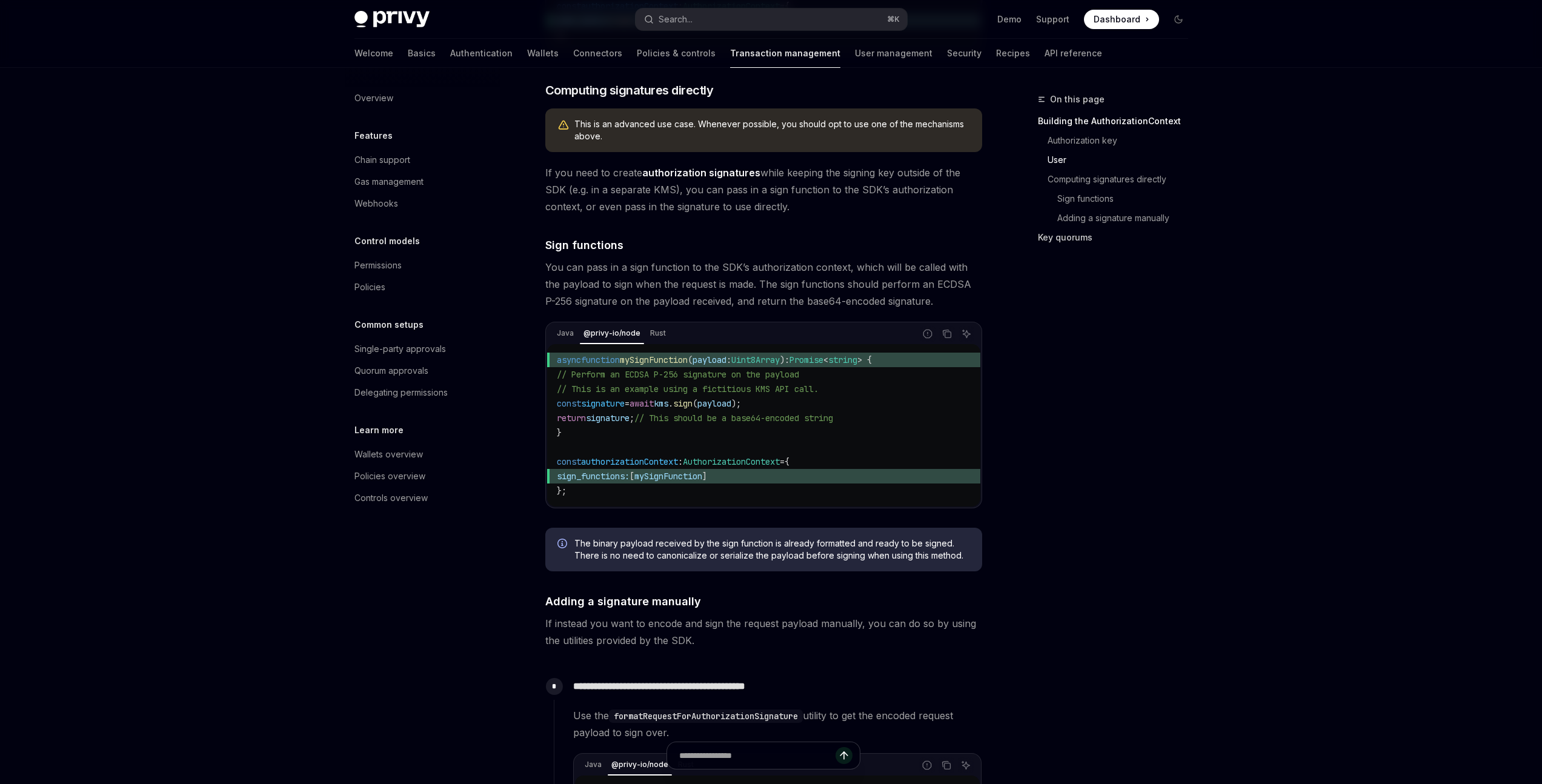
click at [1082, 235] on link "Key quorums" at bounding box center [1118, 237] width 160 height 19
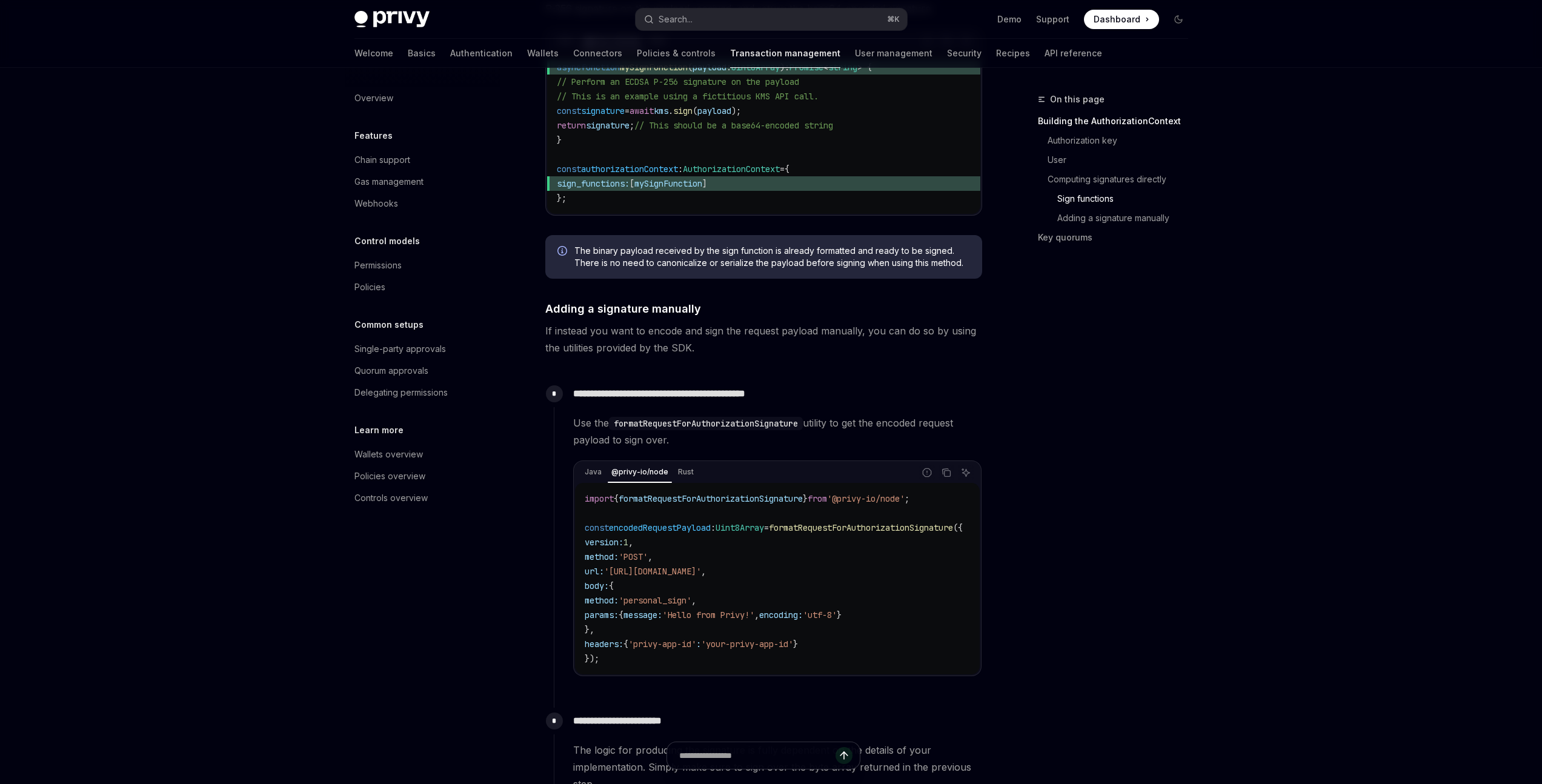
scroll to position [1083, 0]
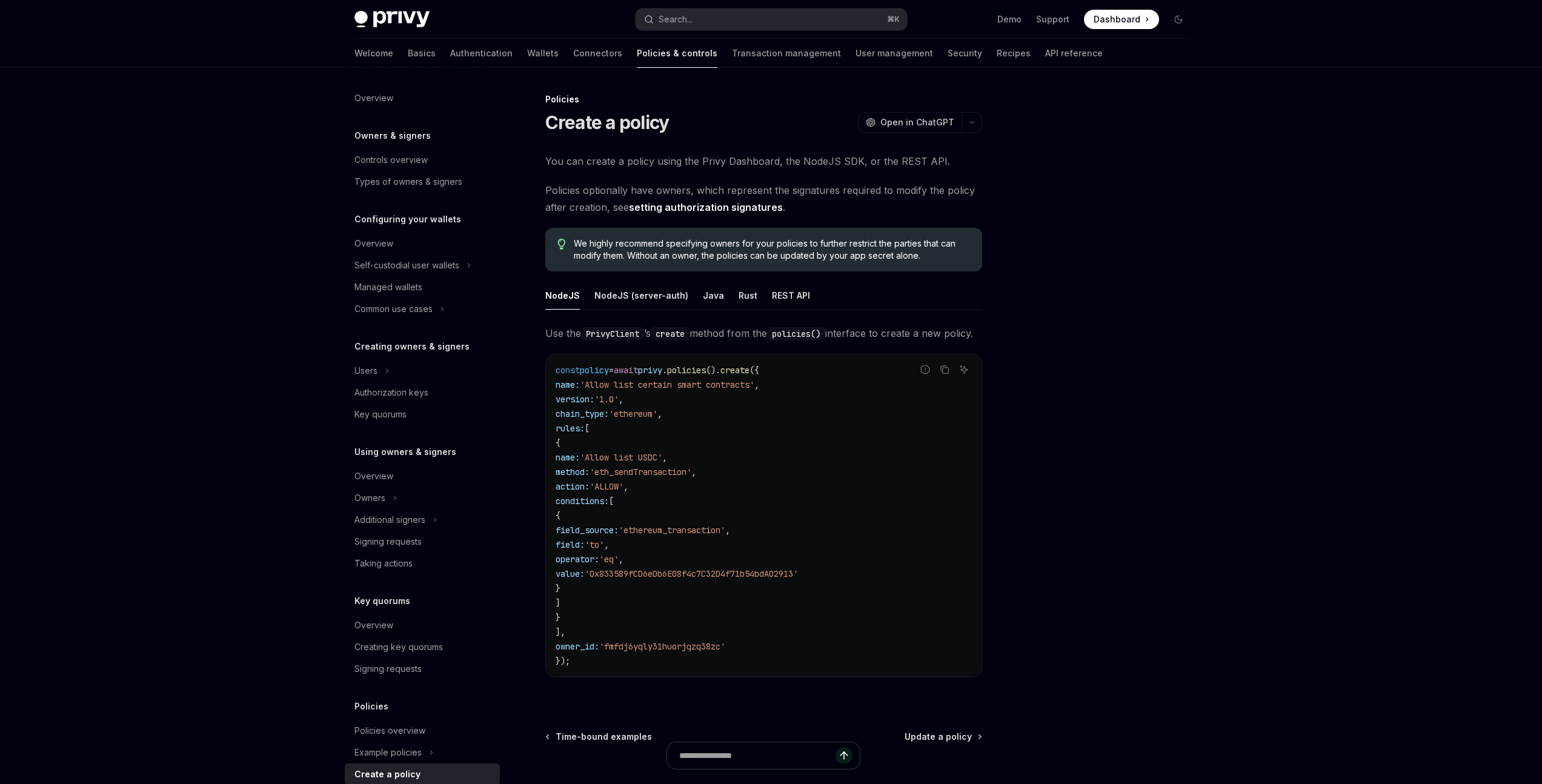
scroll to position [69, 0]
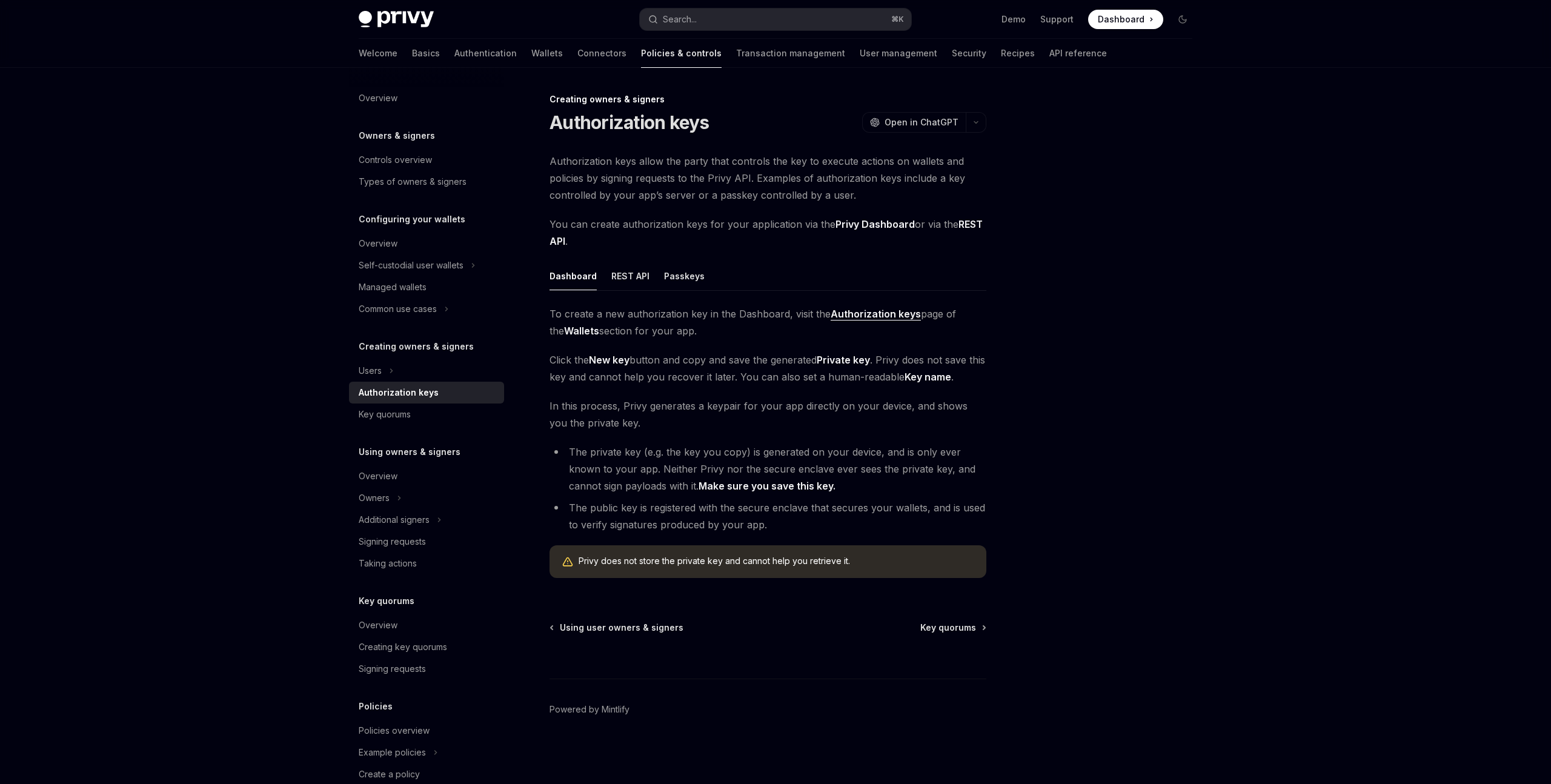
click at [634, 279] on div "REST API" at bounding box center [630, 276] width 38 height 29
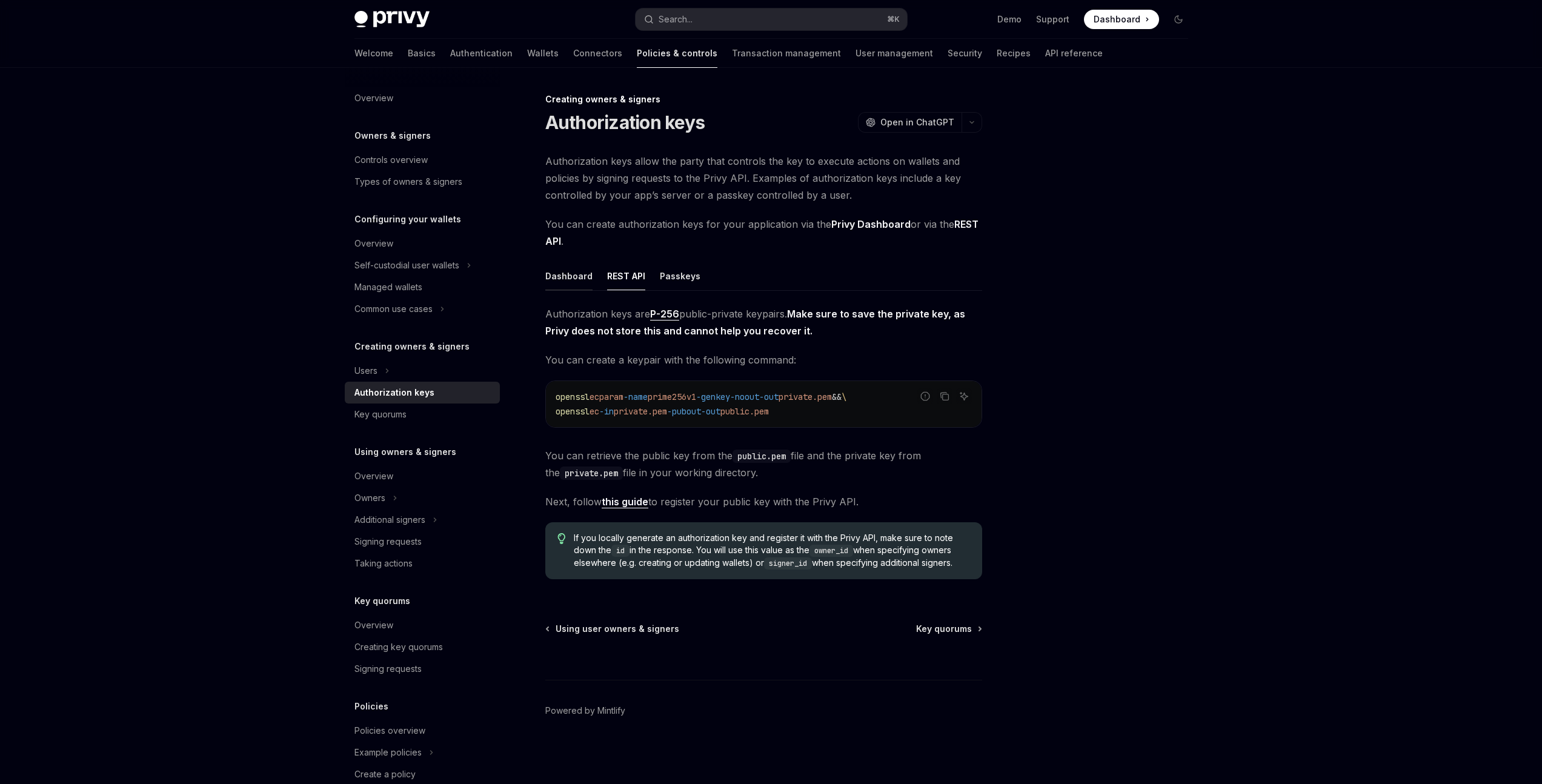
click at [587, 274] on div "Dashboard" at bounding box center [569, 276] width 47 height 29
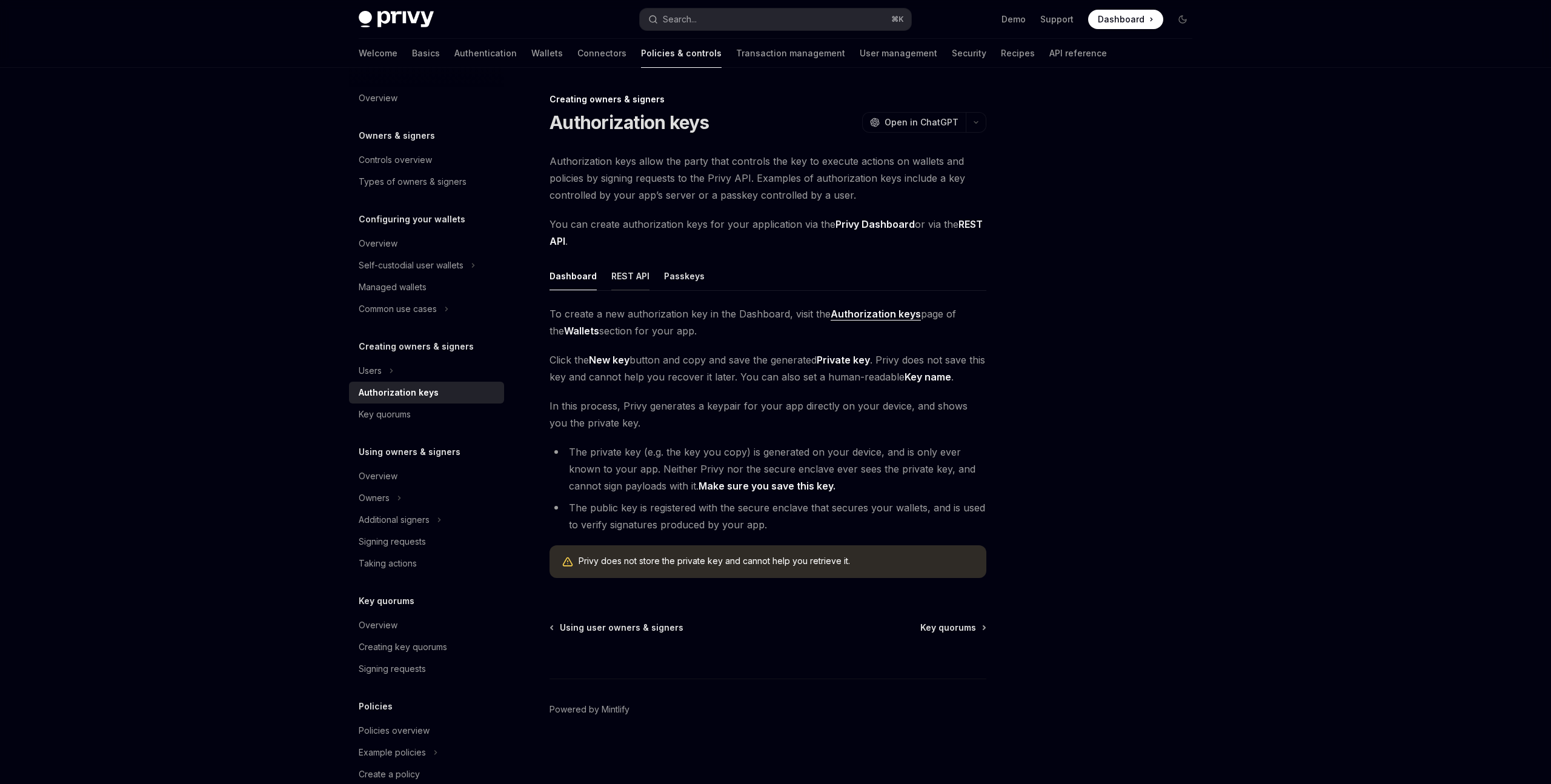
click at [623, 275] on div "REST API" at bounding box center [630, 276] width 38 height 29
type textarea "*"
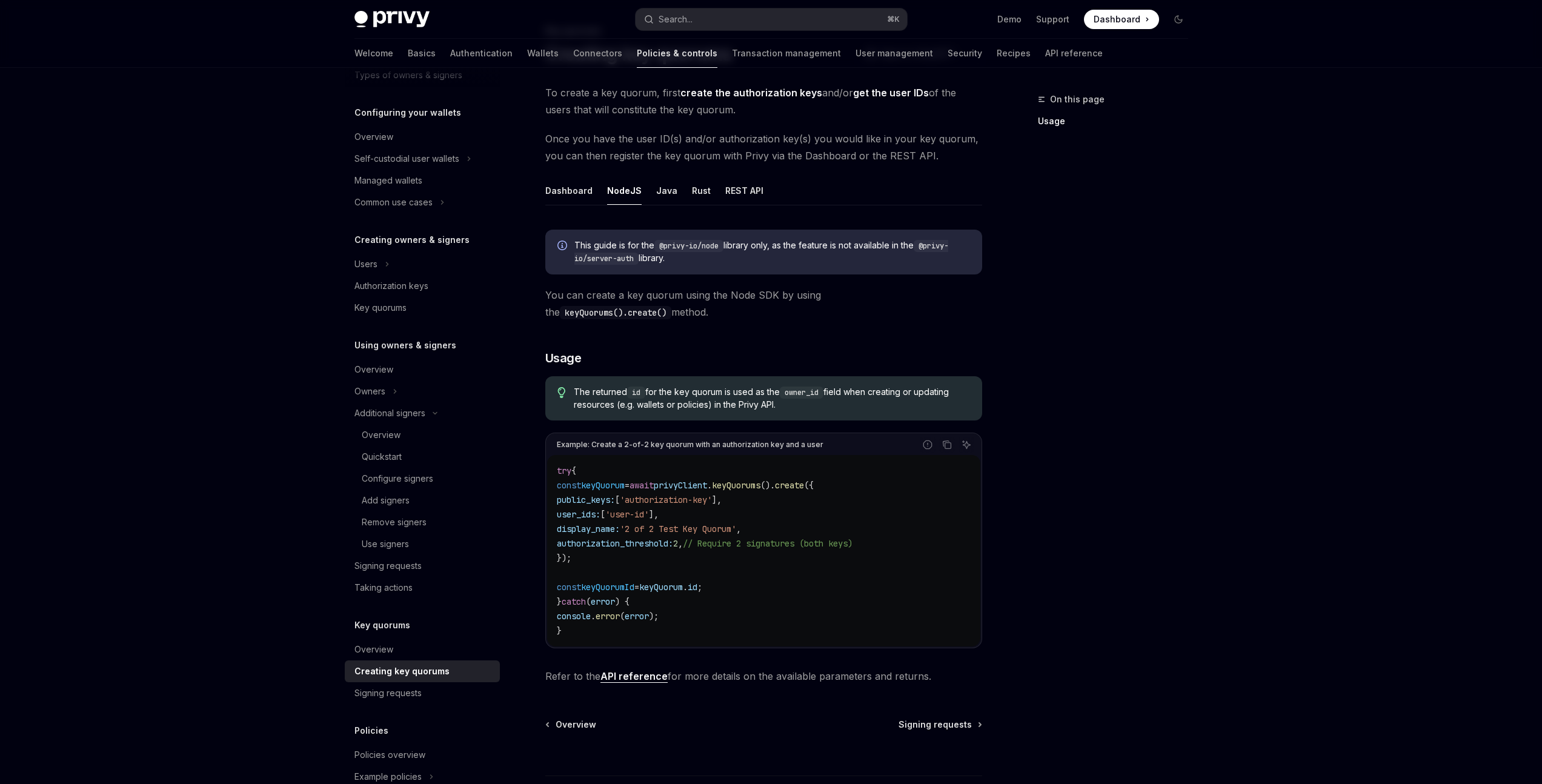
scroll to position [70, 0]
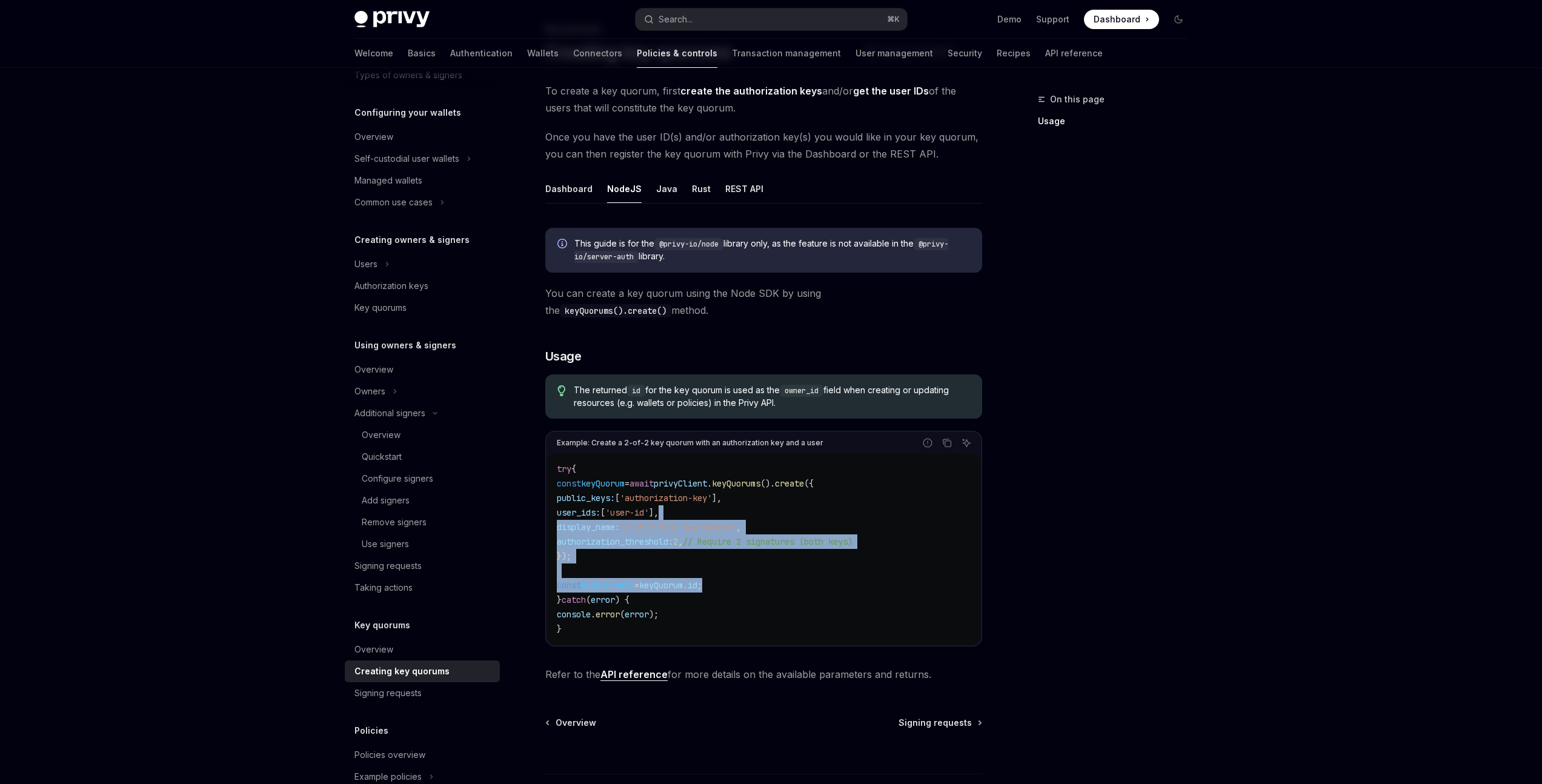
drag, startPoint x: 760, startPoint y: 588, endPoint x: 746, endPoint y: 518, distance: 71.4
click at [746, 518] on code "try { const keyQuorum = await privyClient . keyQuorums (). create ({ public_key…" at bounding box center [764, 548] width 414 height 174
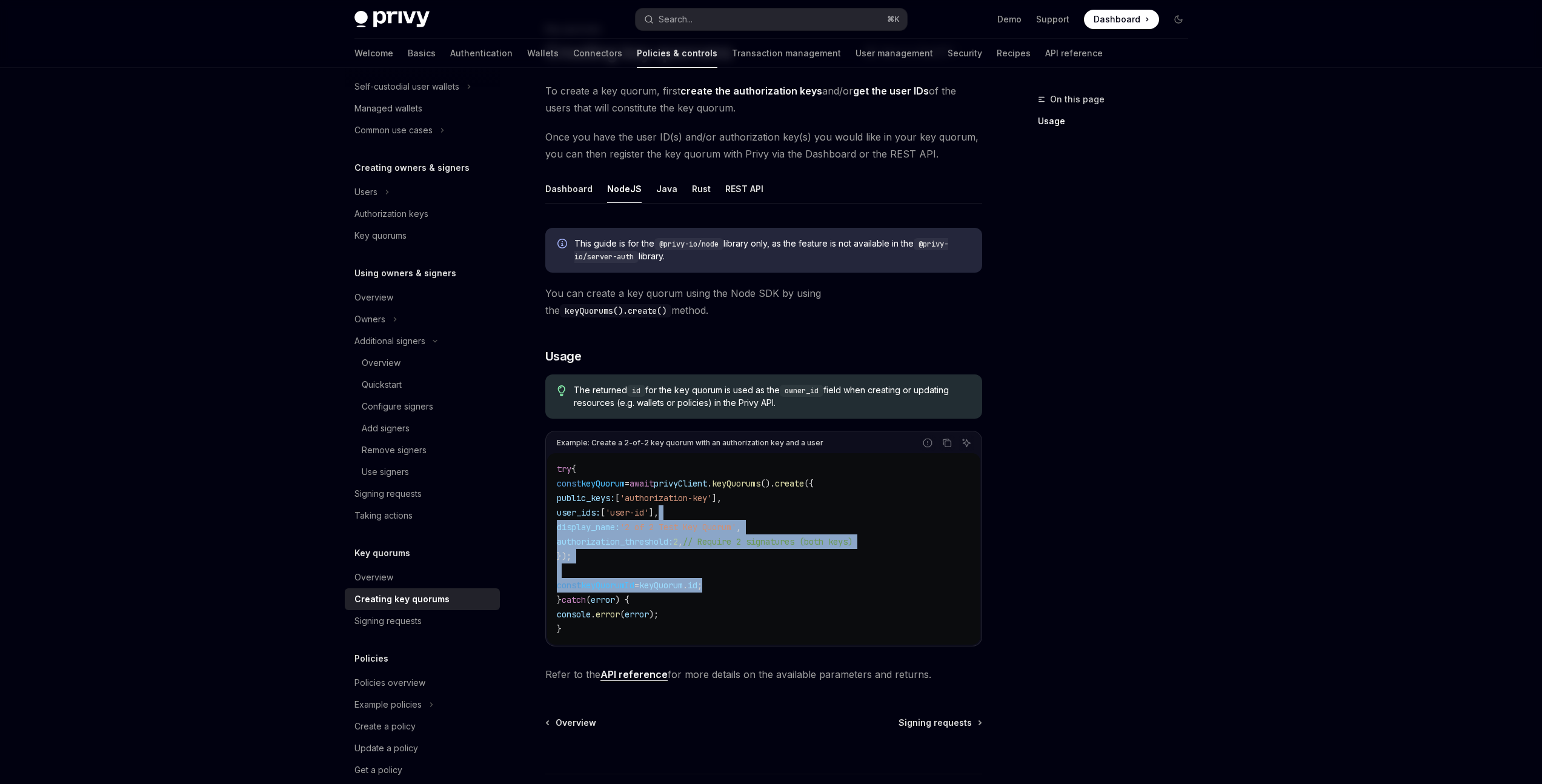
scroll to position [200, 0]
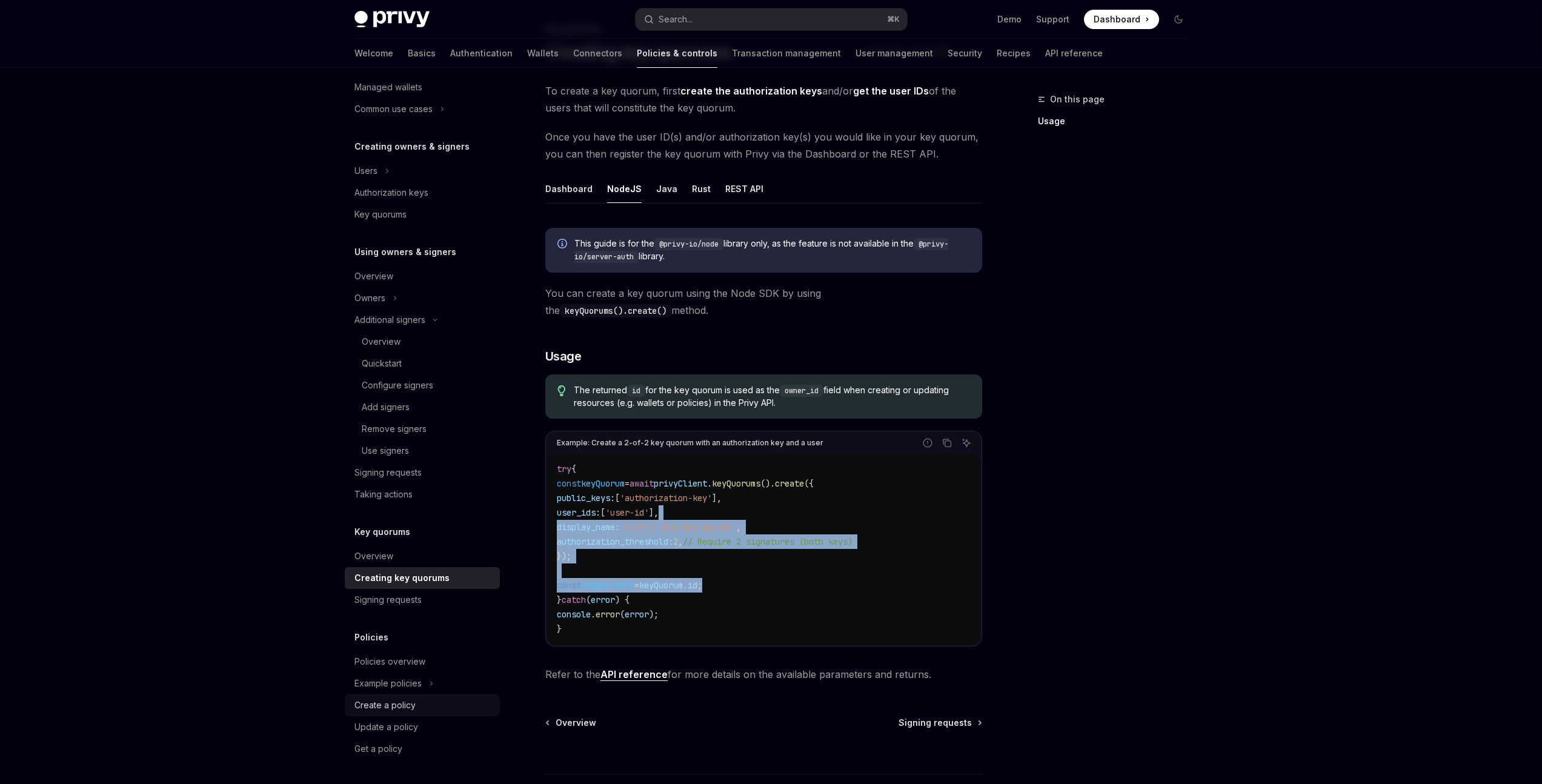
click at [409, 710] on div "Create a policy" at bounding box center [385, 705] width 61 height 14
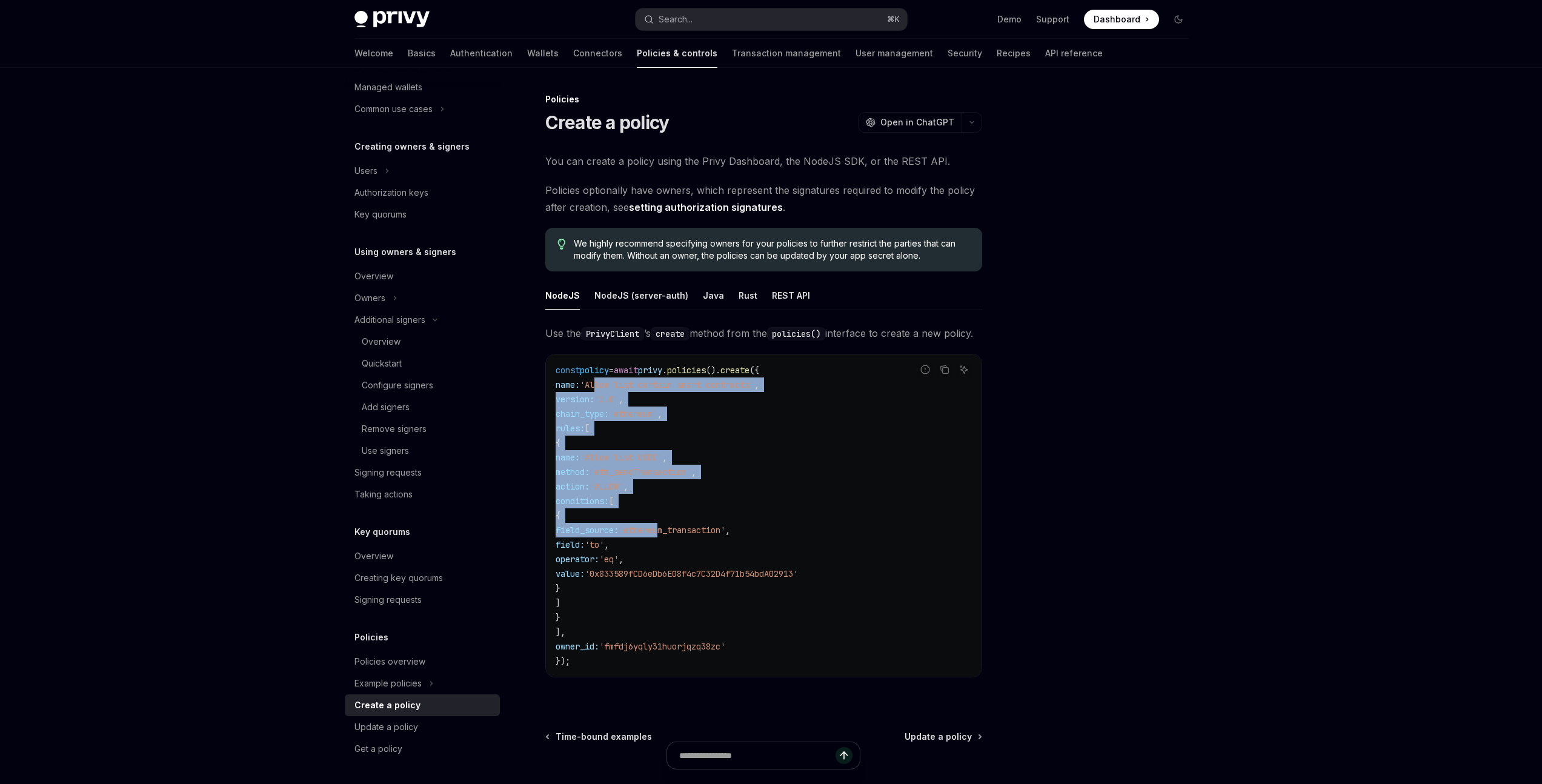
drag, startPoint x: 618, startPoint y: 420, endPoint x: 714, endPoint y: 541, distance: 154.5
click at [714, 541] on code "const policy = await privy . policies (). create ({ name: 'Allow list certain s…" at bounding box center [764, 515] width 416 height 305
click at [714, 536] on span "'ethereum_transaction'" at bounding box center [672, 530] width 107 height 11
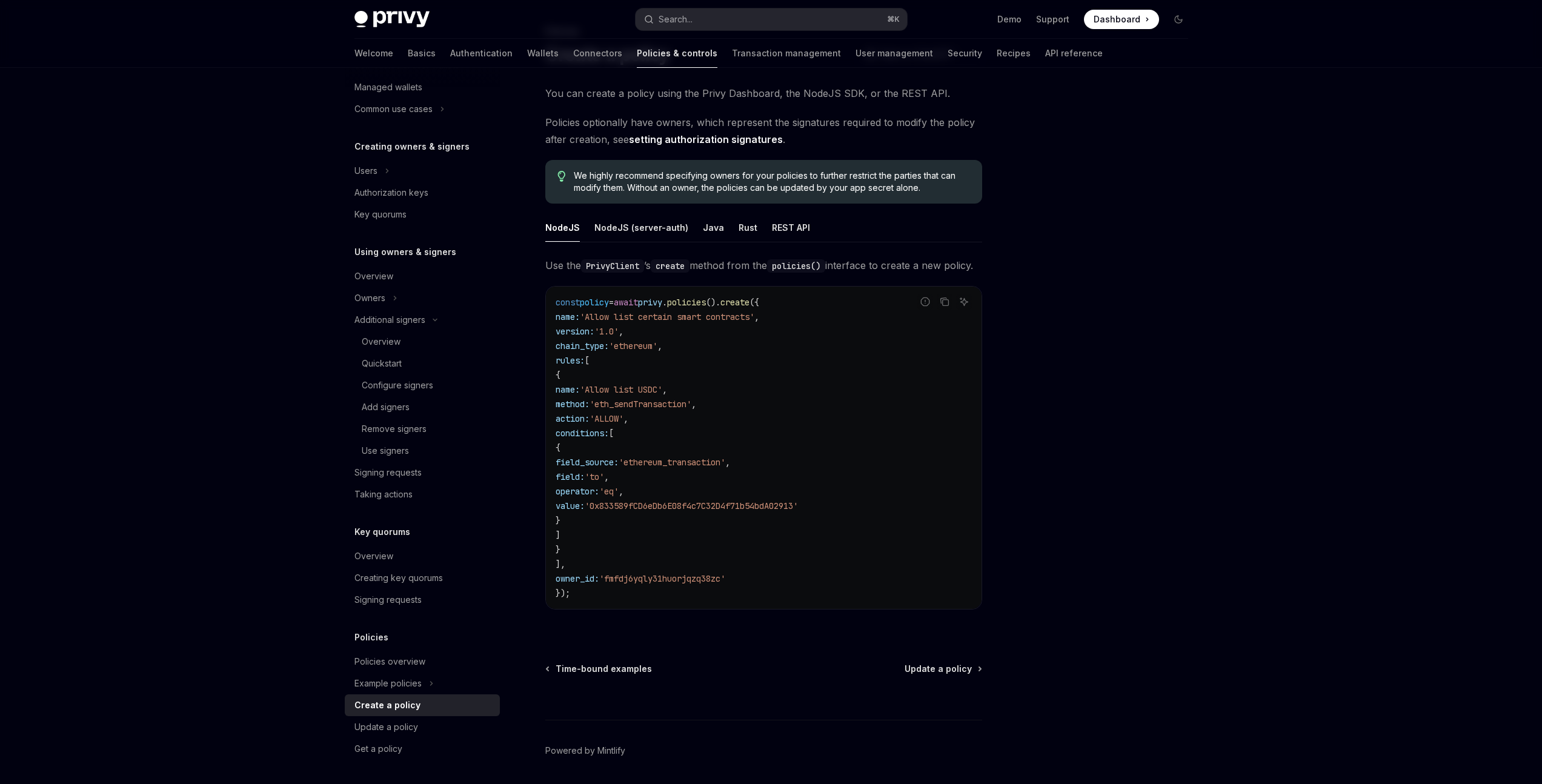
scroll to position [60, 0]
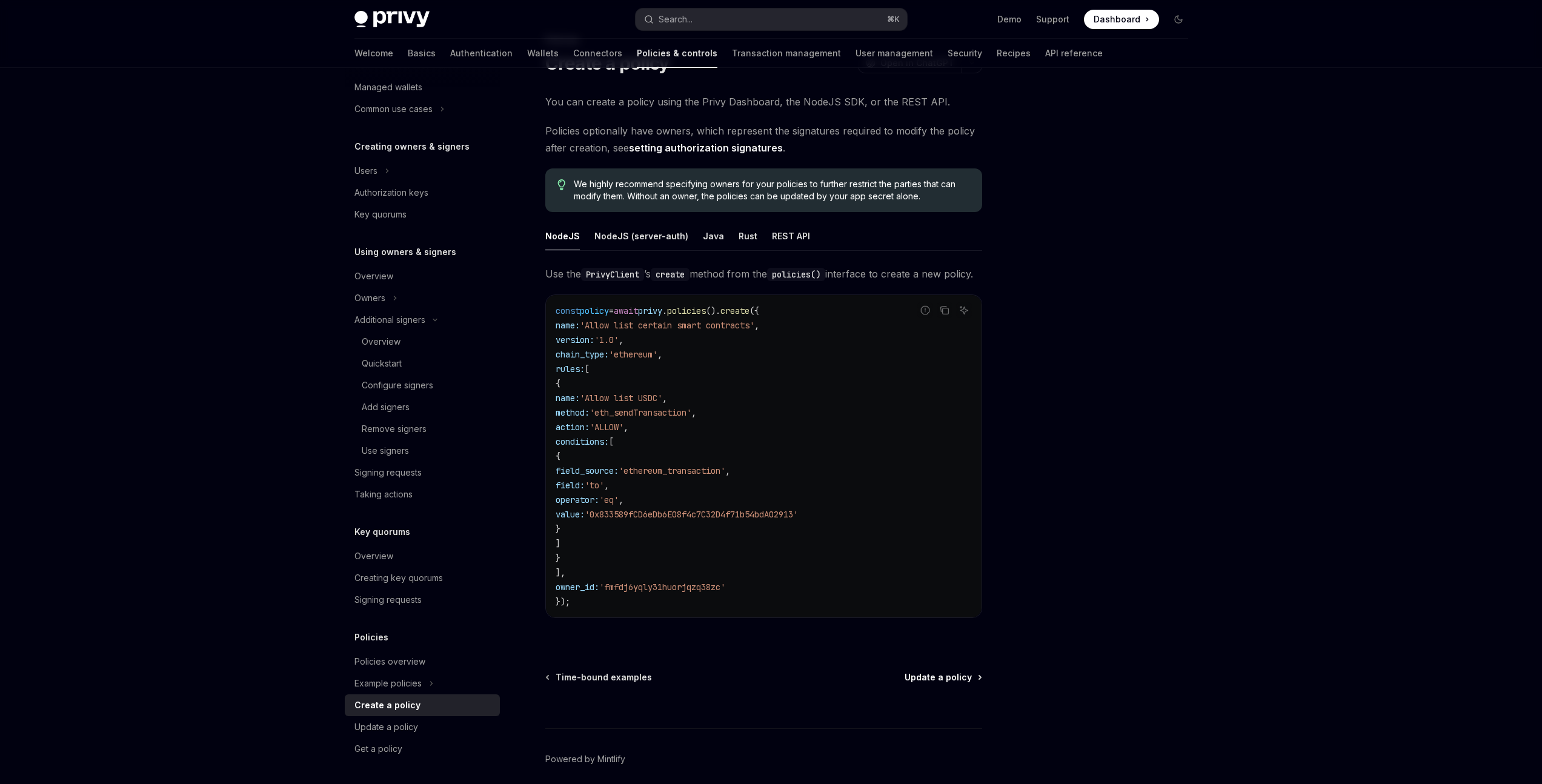
click at [945, 683] on span "Update a policy" at bounding box center [938, 677] width 67 height 12
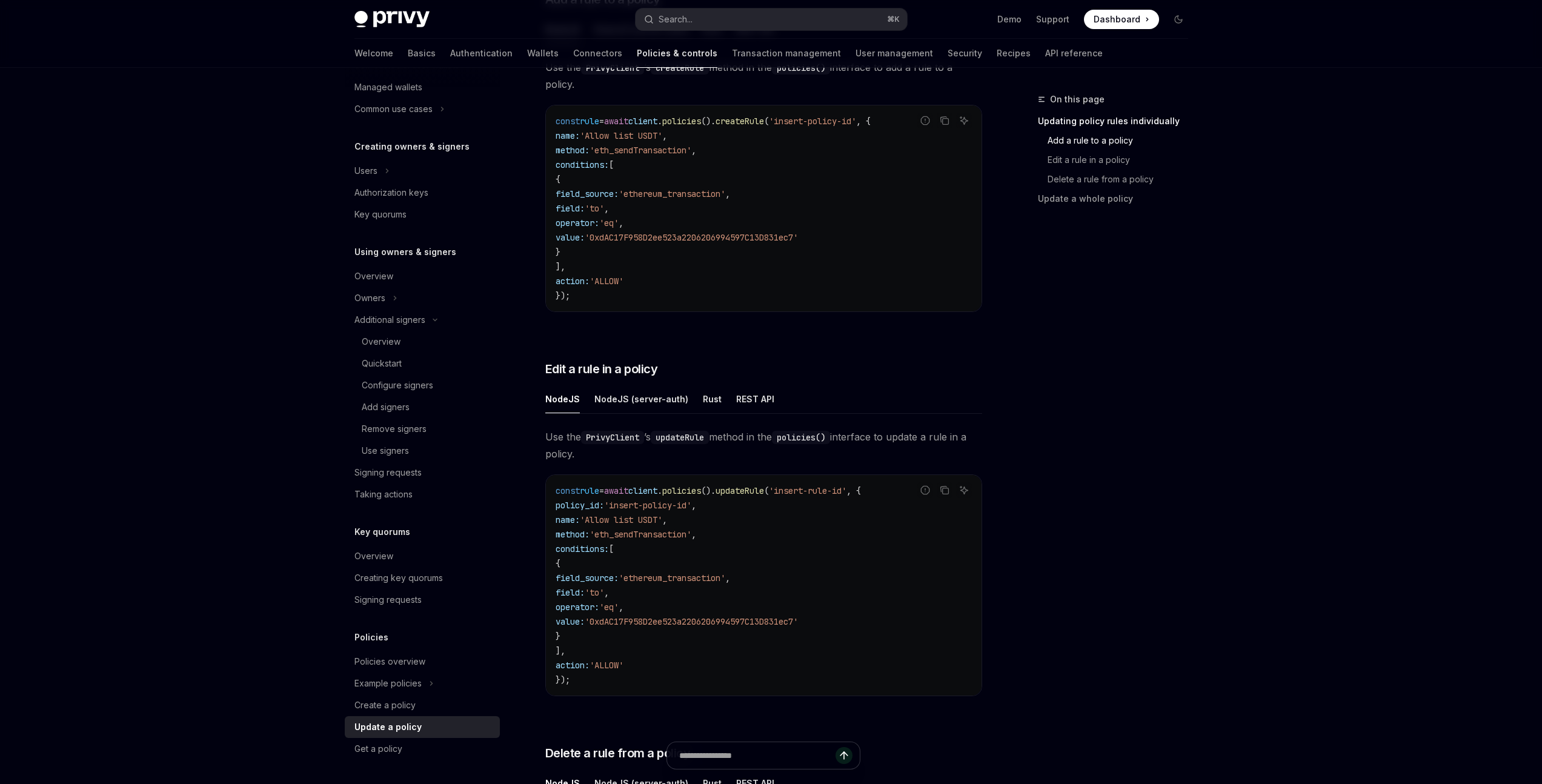
scroll to position [415, 0]
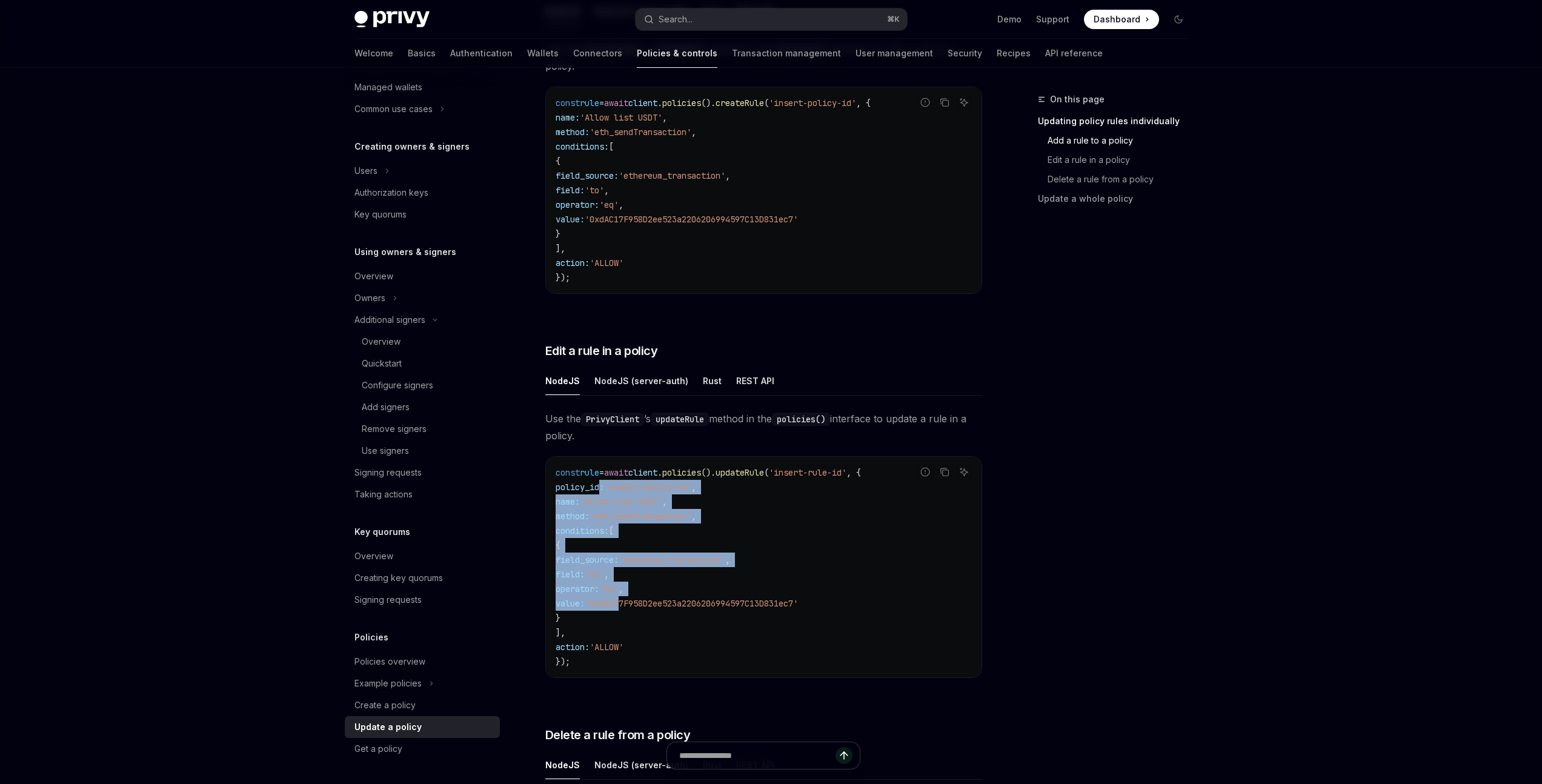
drag, startPoint x: 601, startPoint y: 471, endPoint x: 653, endPoint y: 592, distance: 131.7
click at [653, 592] on code "const rule = await client . policies (). updateRule ( 'insert-rule-id' , { poli…" at bounding box center [764, 567] width 416 height 204
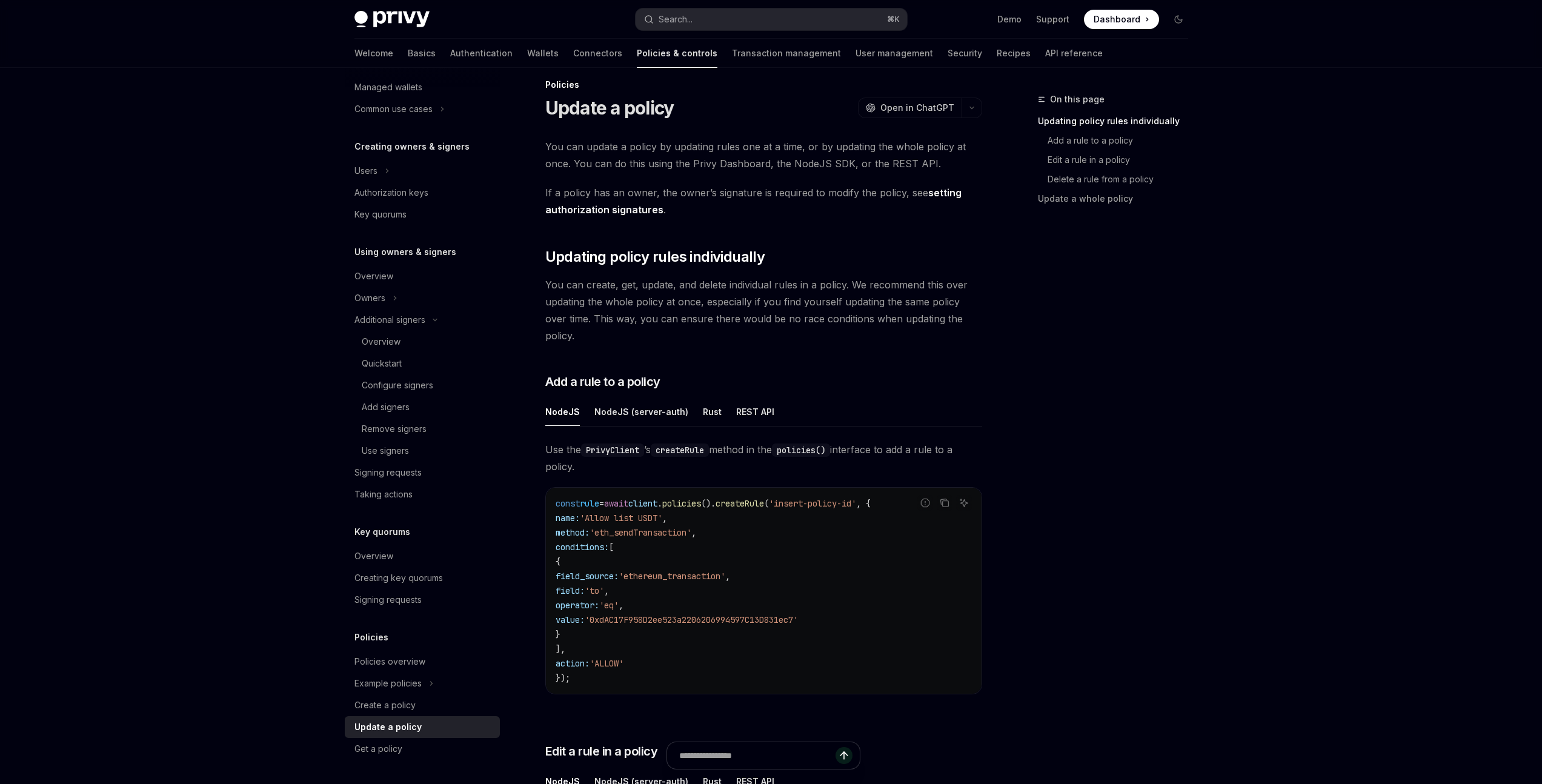
scroll to position [0, 0]
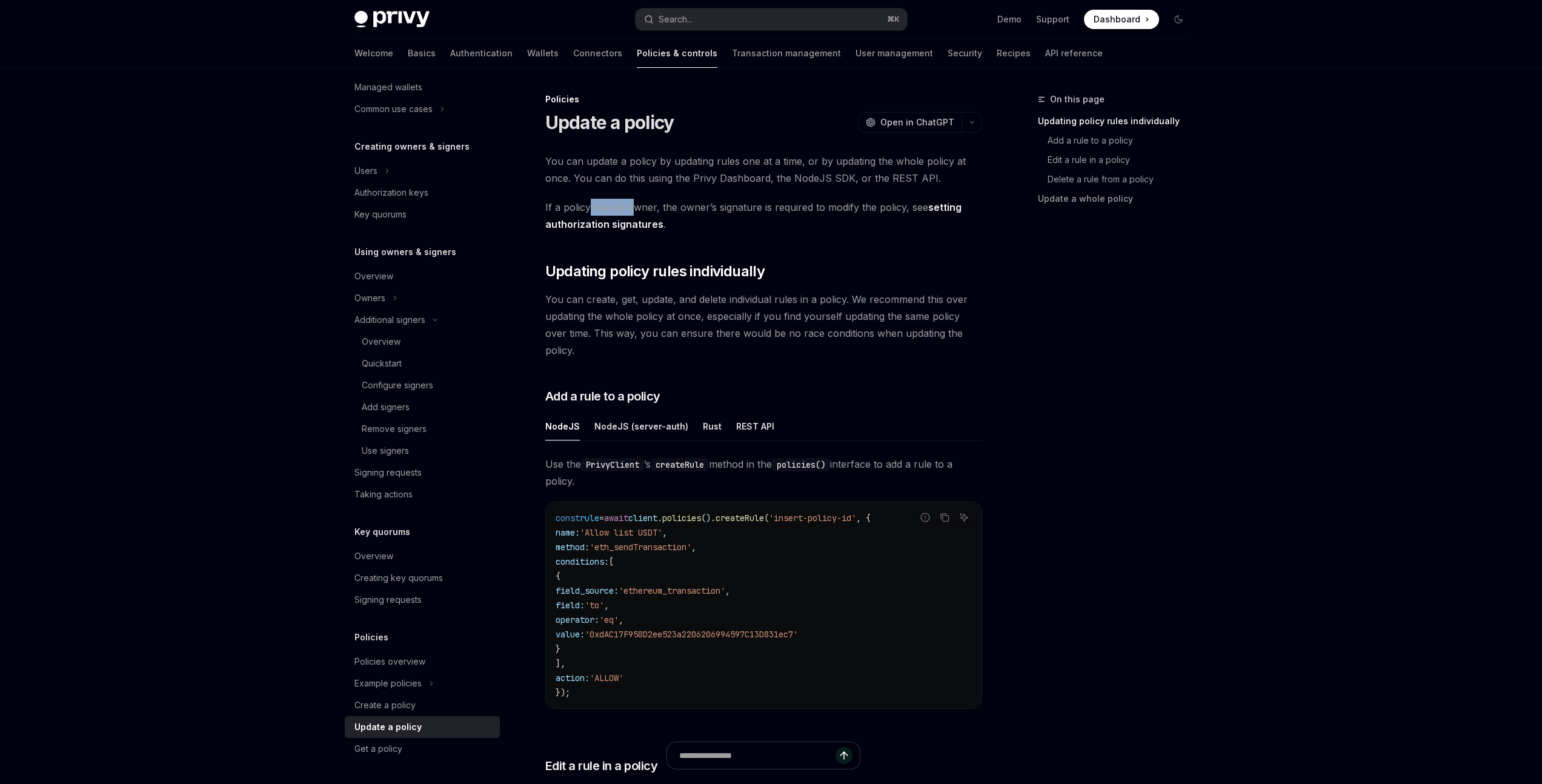
drag, startPoint x: 588, startPoint y: 207, endPoint x: 633, endPoint y: 207, distance: 45.0
click at [633, 207] on span "If a policy has an owner, the owner’s signature is required to modify the polic…" at bounding box center [763, 215] width 437 height 34
drag, startPoint x: 661, startPoint y: 207, endPoint x: 834, endPoint y: 209, distance: 173.0
click at [834, 209] on span "If a policy has an owner, the owner’s signature is required to modify the polic…" at bounding box center [763, 215] width 437 height 34
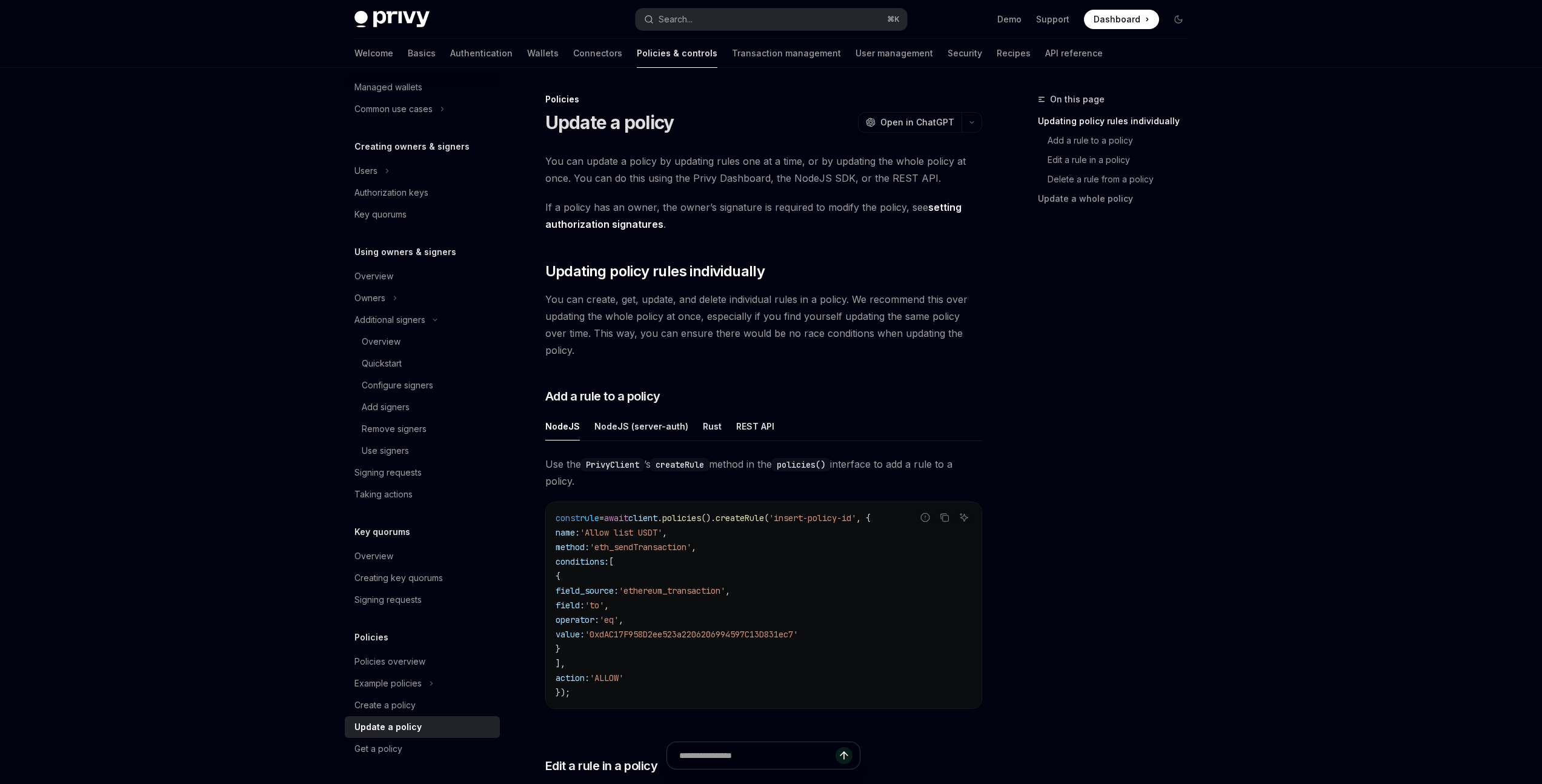
type textarea "*"
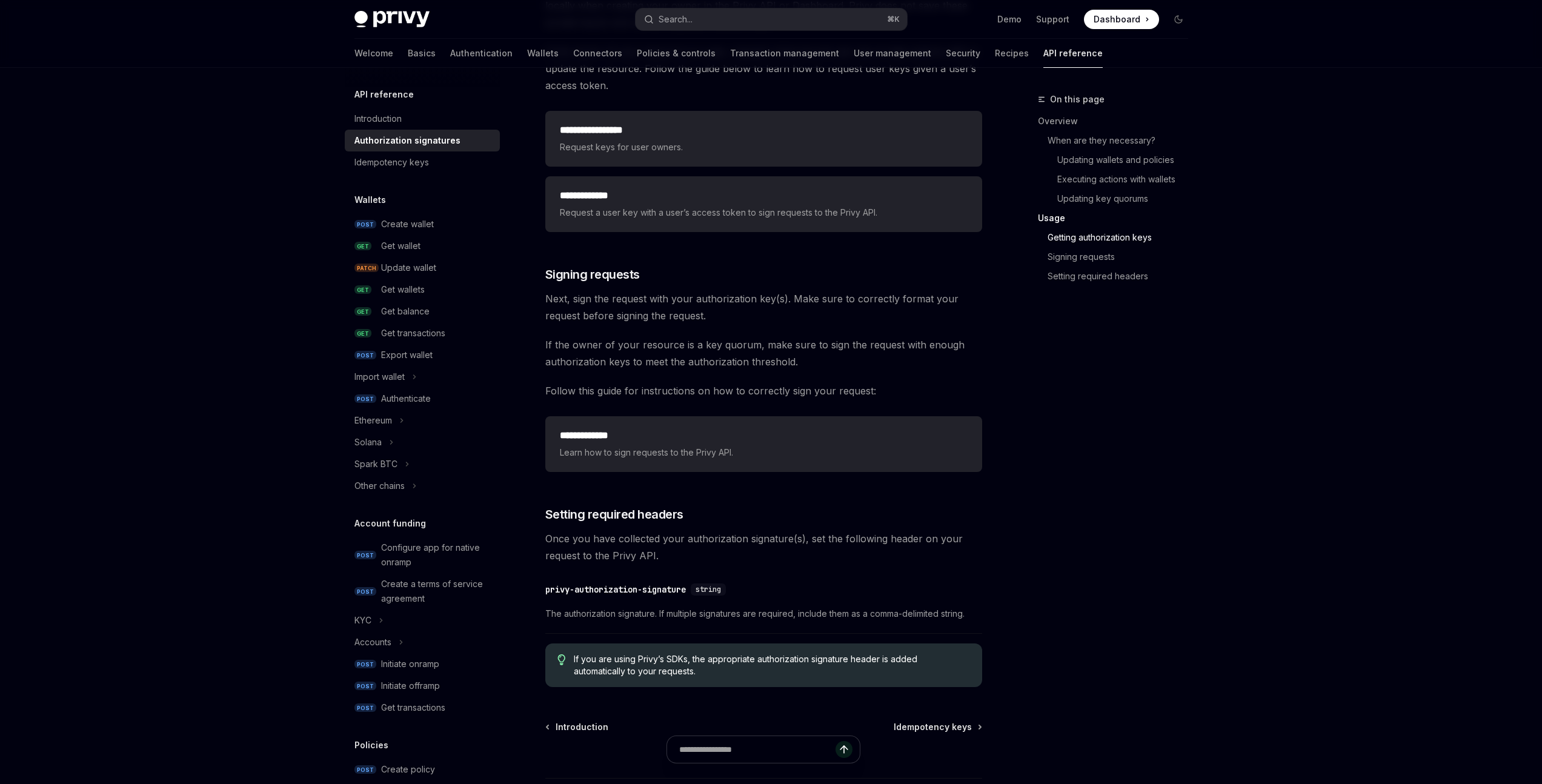
scroll to position [1765, 0]
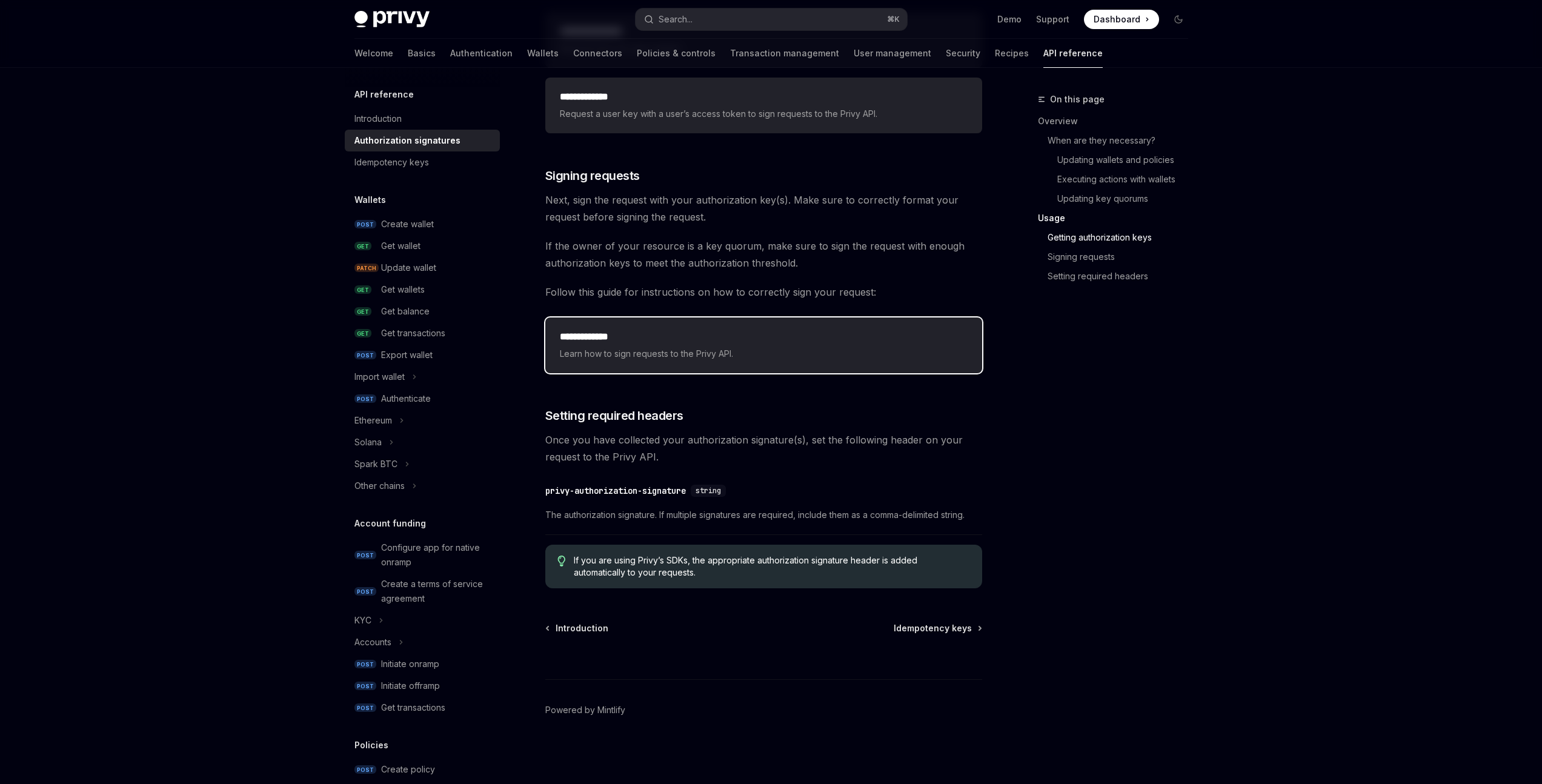
click at [669, 331] on h2 "**********" at bounding box center [764, 336] width 408 height 14
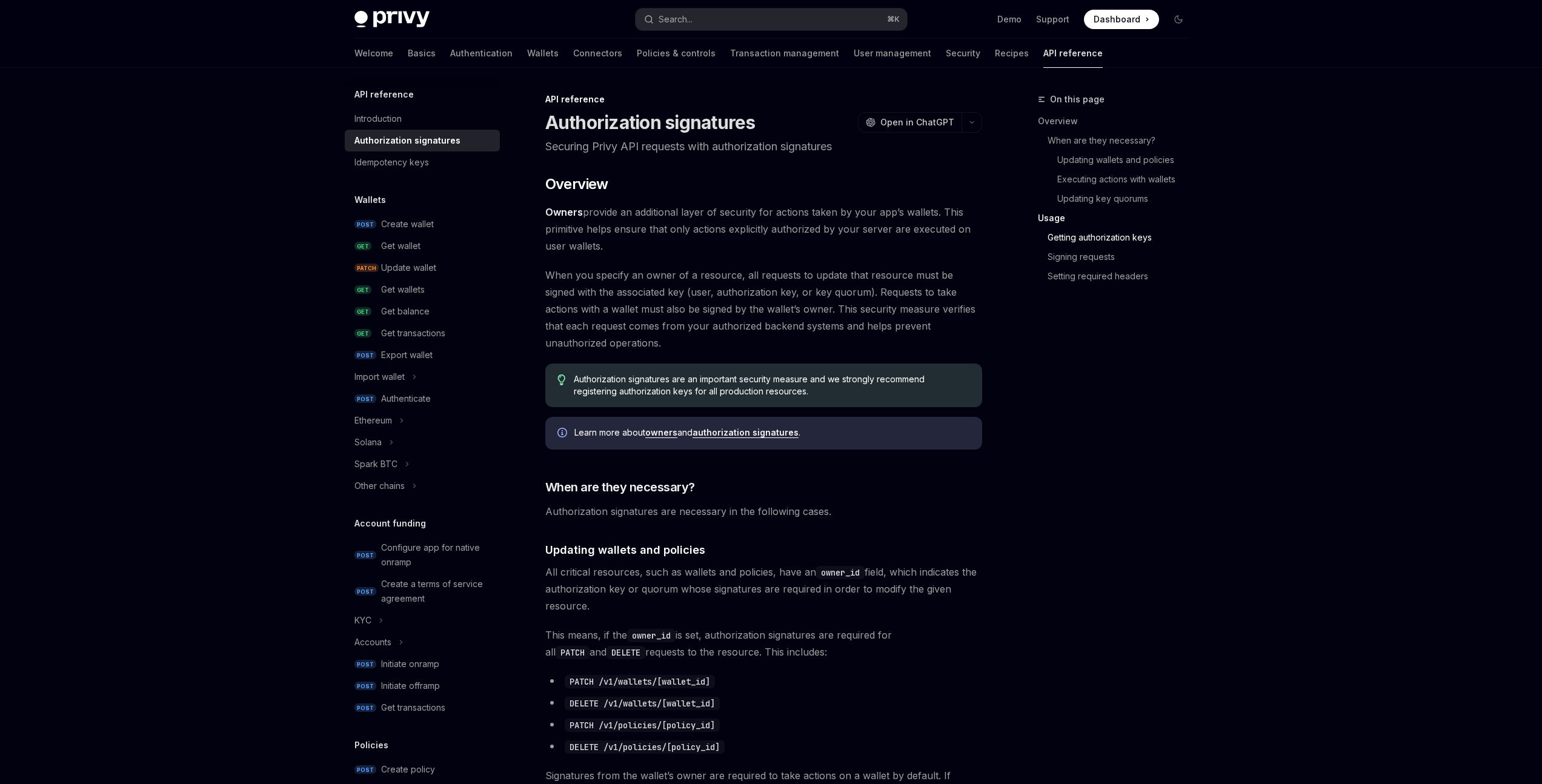
type textarea "*"
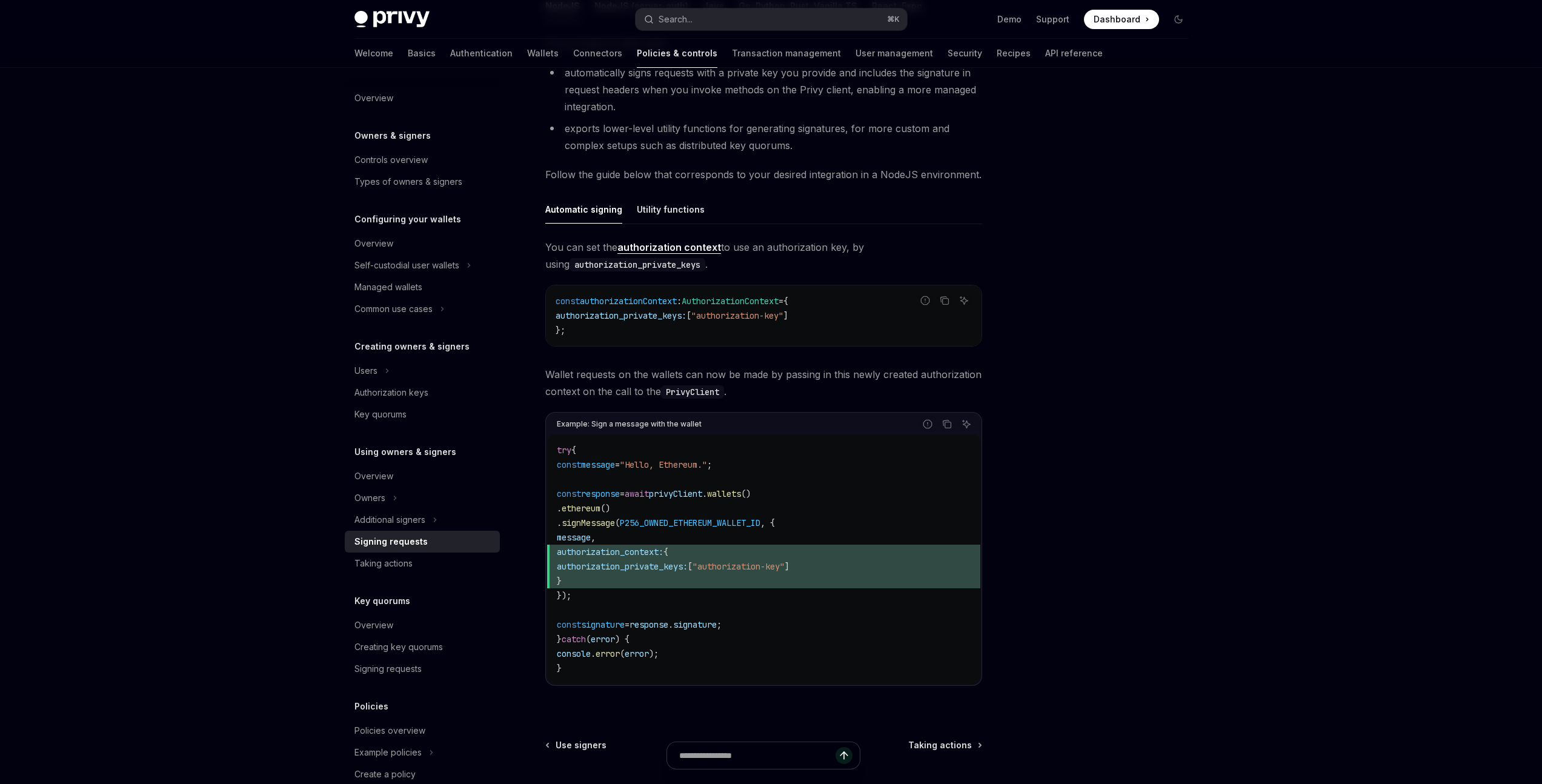
scroll to position [266, 0]
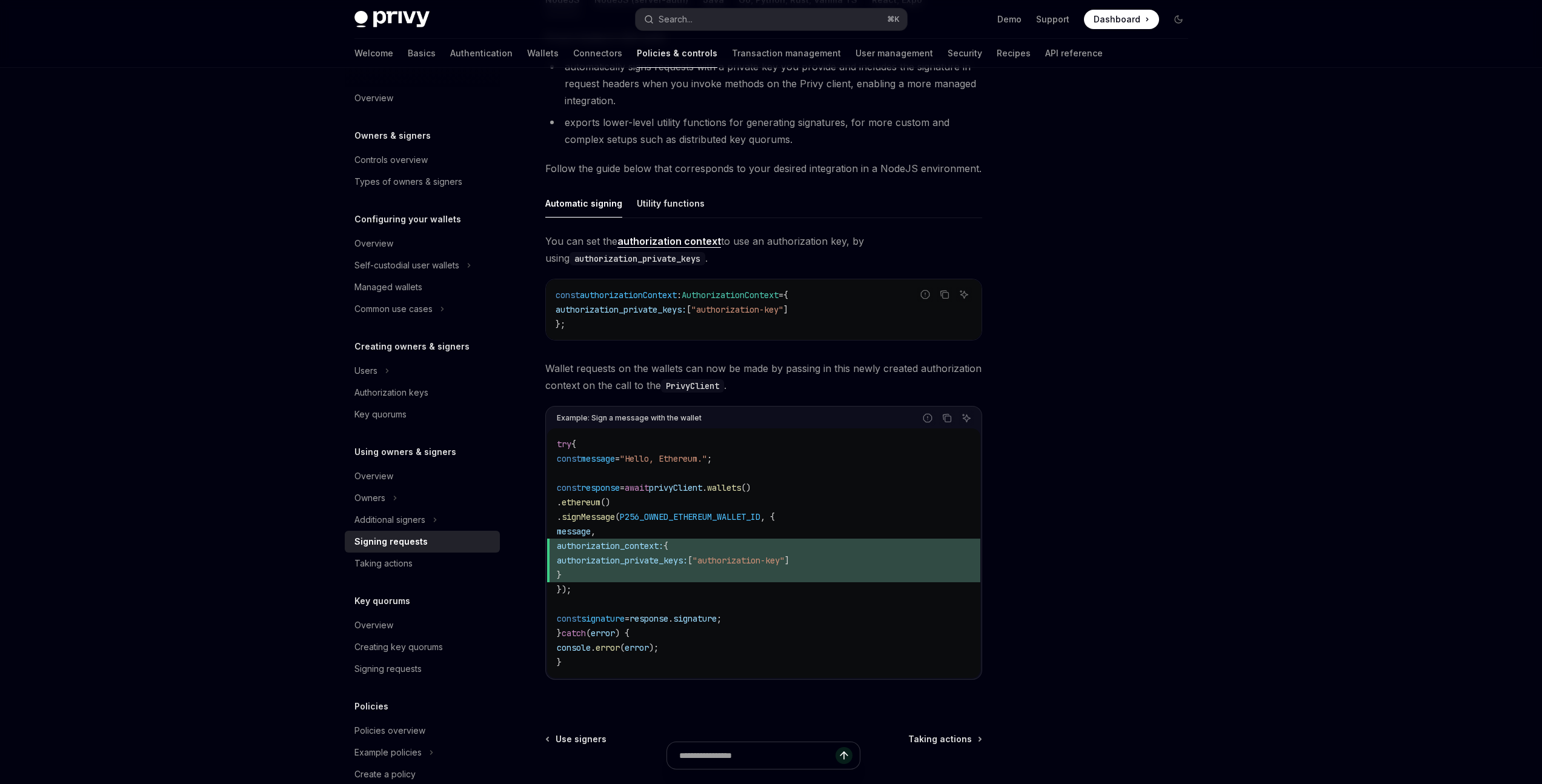
click at [641, 548] on span "authorization_context:" at bounding box center [610, 546] width 107 height 11
copy span "authorization_context"
drag, startPoint x: 642, startPoint y: 371, endPoint x: 863, endPoint y: 374, distance: 221.0
click at [863, 374] on span "Wallet requests on the wallets can now be made by passing in this newly created…" at bounding box center [763, 377] width 437 height 34
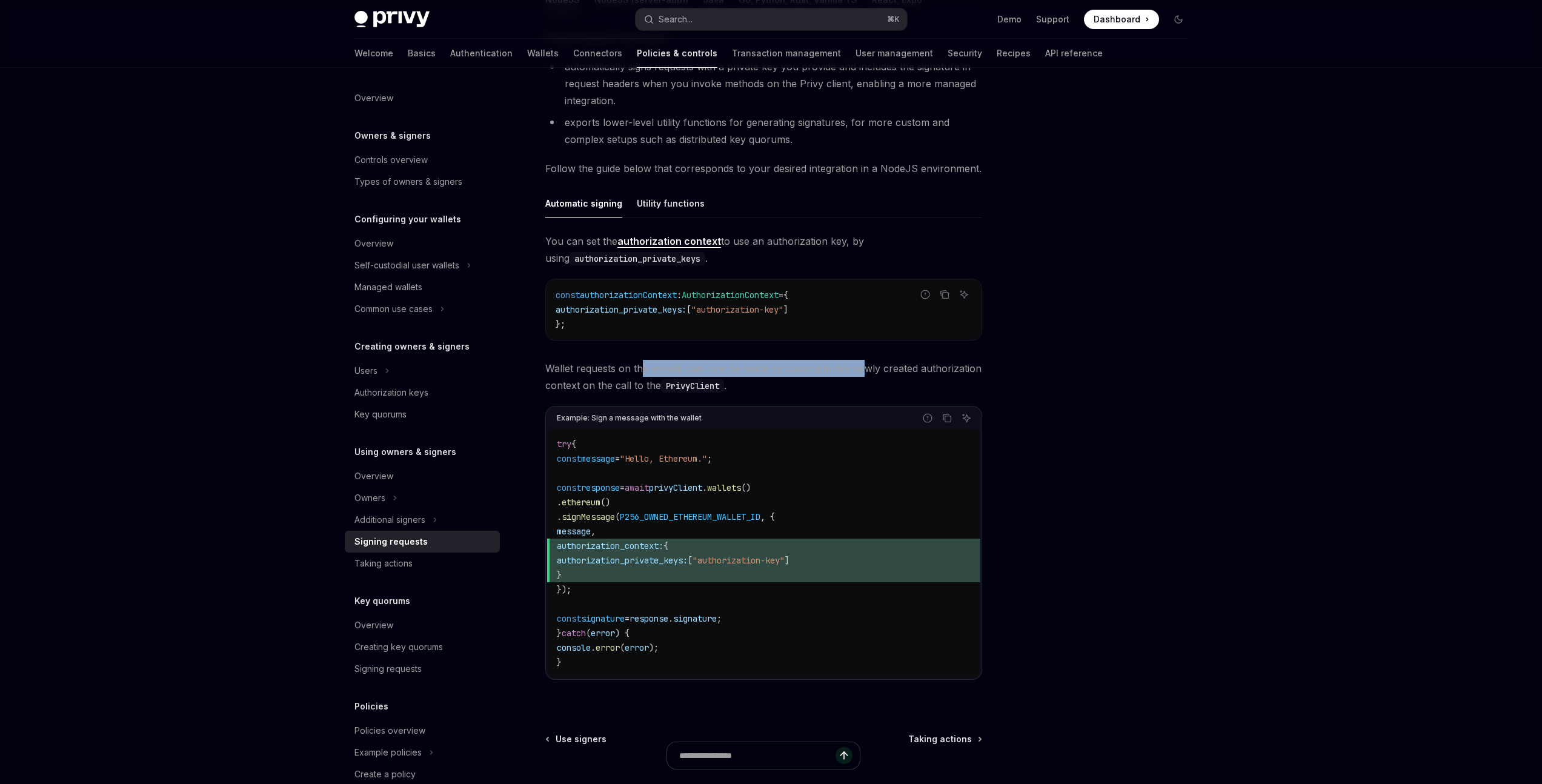
click at [863, 374] on span "Wallet requests on the wallets can now be made by passing in this newly created…" at bounding box center [763, 377] width 437 height 34
drag, startPoint x: 755, startPoint y: 242, endPoint x: 805, endPoint y: 240, distance: 50.0
click at [805, 240] on span "You can set the authorization context to use an authorization key, by using aut…" at bounding box center [763, 250] width 437 height 34
